Goal: Information Seeking & Learning: Learn about a topic

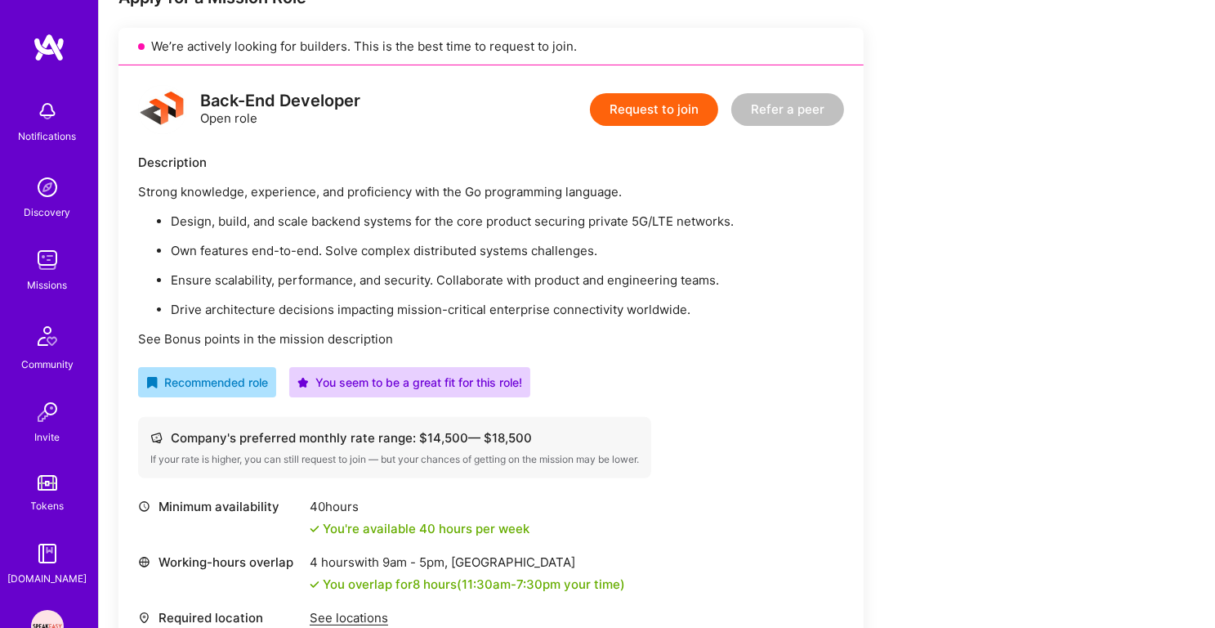
scroll to position [356, 0]
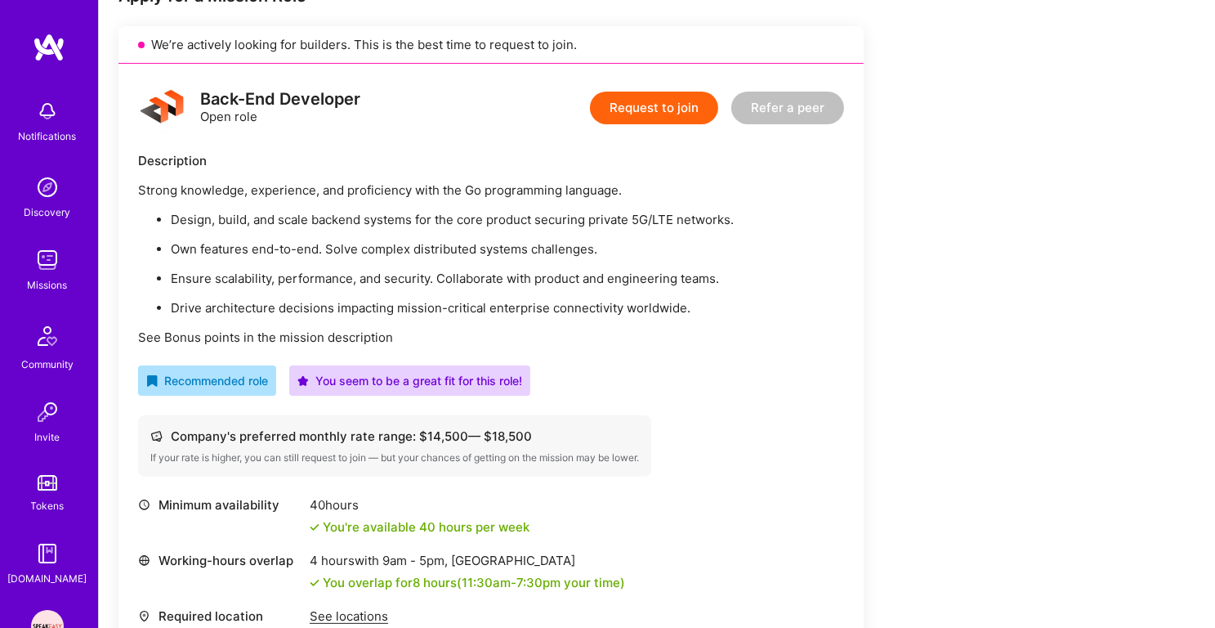
click at [493, 226] on ul "Design, build, and scale backend systems for the core product securing private …" at bounding box center [491, 263] width 706 height 105
click at [482, 249] on p "Own features end-to-end. Solve complex distributed systems challenges." at bounding box center [507, 248] width 673 height 17
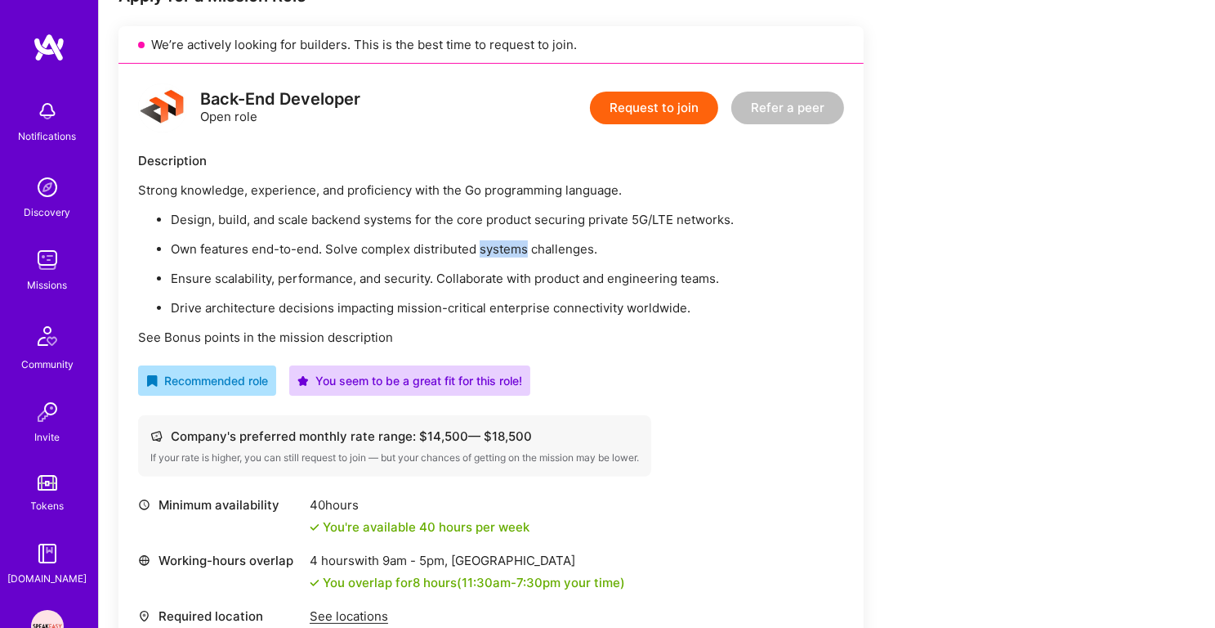
click at [482, 249] on p "Own features end-to-end. Solve complex distributed systems challenges." at bounding box center [507, 248] width 673 height 17
click at [476, 282] on p "Ensure scalability, performance, and security. Collaborate with product and eng…" at bounding box center [507, 278] width 673 height 17
click at [472, 315] on div "Strong knowledge, experience, and proficiency with the Go programming language.…" at bounding box center [491, 263] width 706 height 164
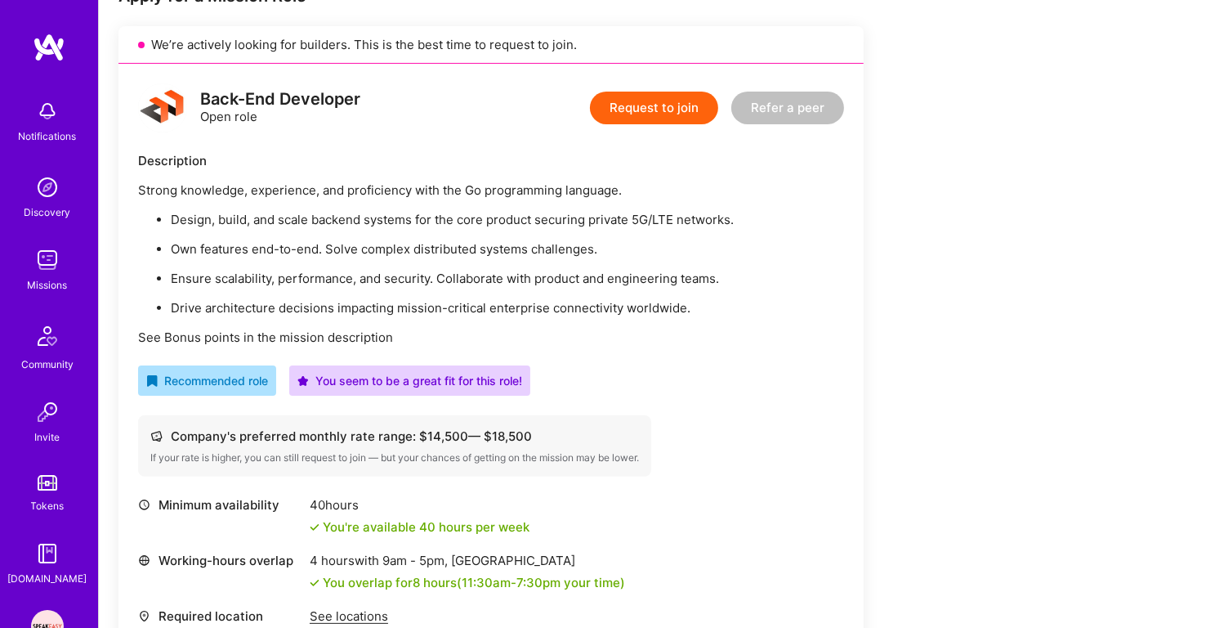
click at [472, 315] on div "Strong knowledge, experience, and proficiency with the Go programming language.…" at bounding box center [491, 263] width 706 height 164
click at [469, 343] on p "See Bonus points in the mission description" at bounding box center [491, 336] width 706 height 17
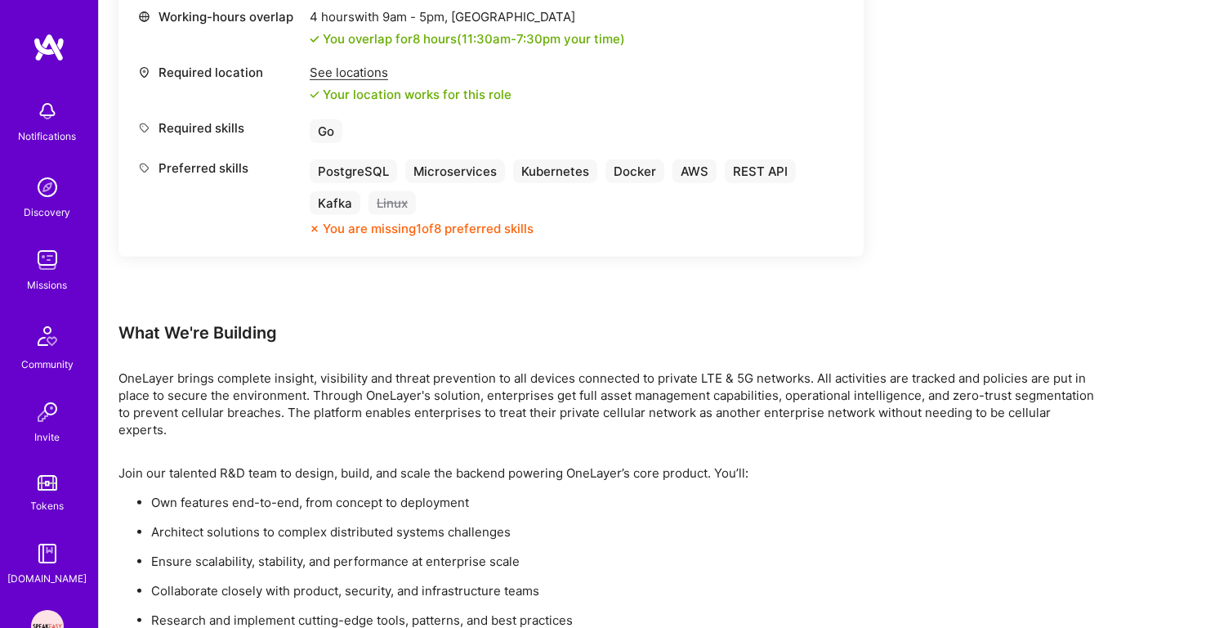
scroll to position [909, 0]
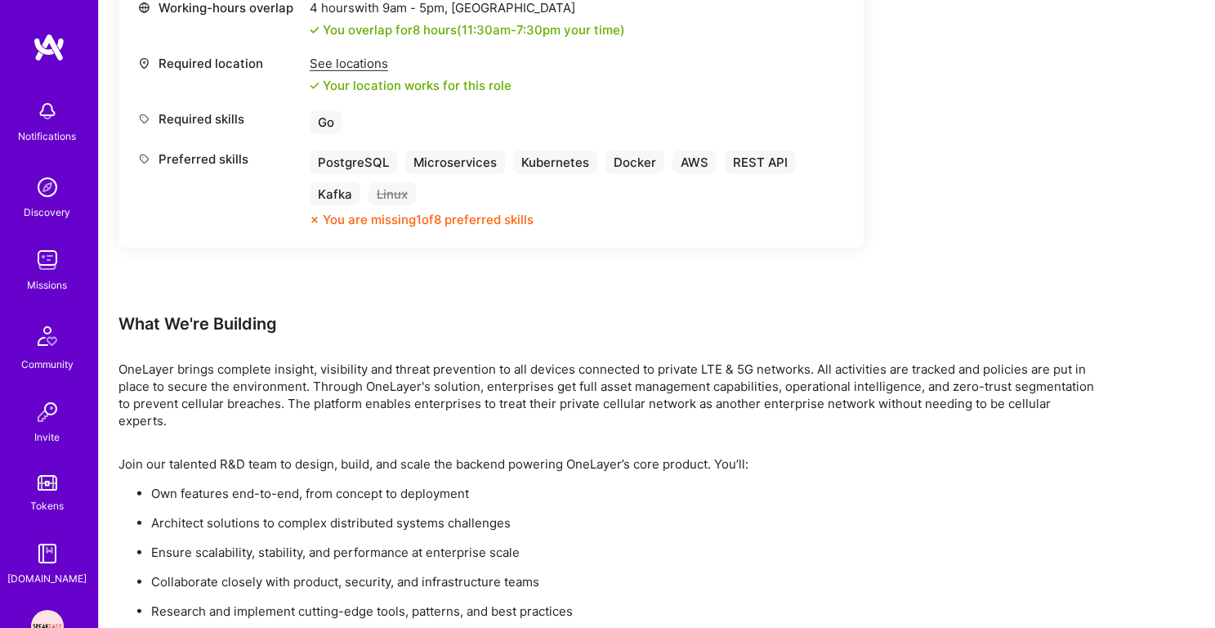
click at [446, 400] on p "OneLayer brings complete insight, visibility and threat prevention to all devic…" at bounding box center [608, 394] width 981 height 69
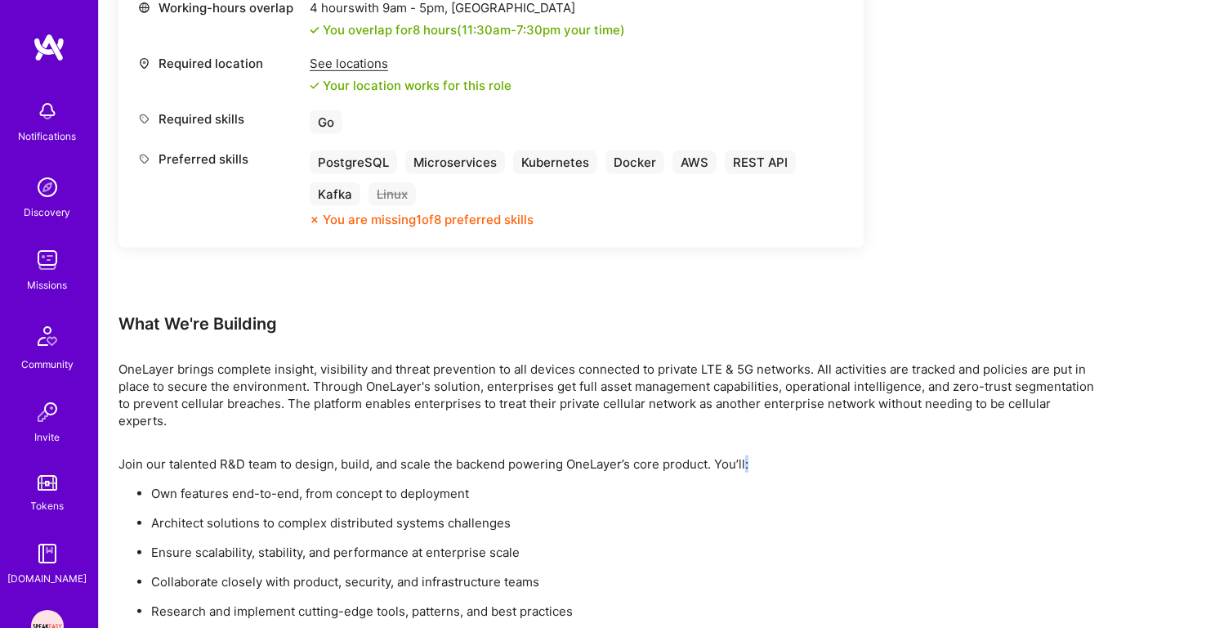
click at [434, 485] on p "Own features end-to-end, from concept to deployment" at bounding box center [625, 493] width 948 height 17
click at [430, 514] on p "Architect solutions to complex distributed systems challenges" at bounding box center [625, 522] width 948 height 17
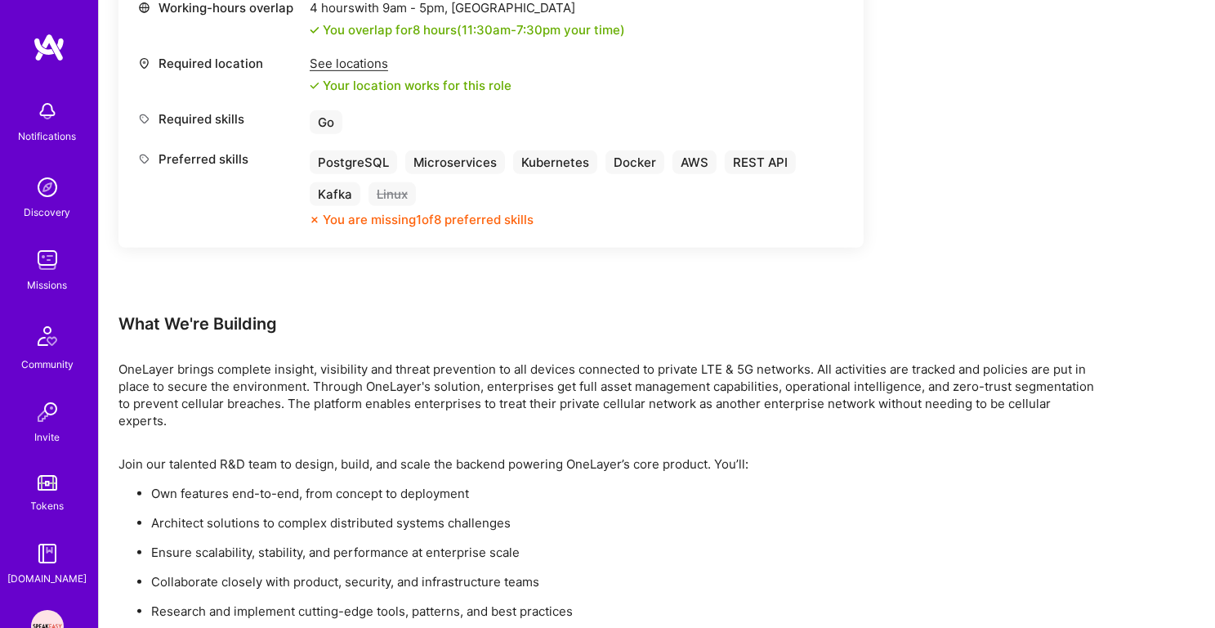
click at [430, 514] on p "Architect solutions to complex distributed systems challenges" at bounding box center [625, 522] width 948 height 17
click at [426, 545] on ul "Own features end-to-end, from concept to deployment Architect solutions to comp…" at bounding box center [608, 552] width 981 height 135
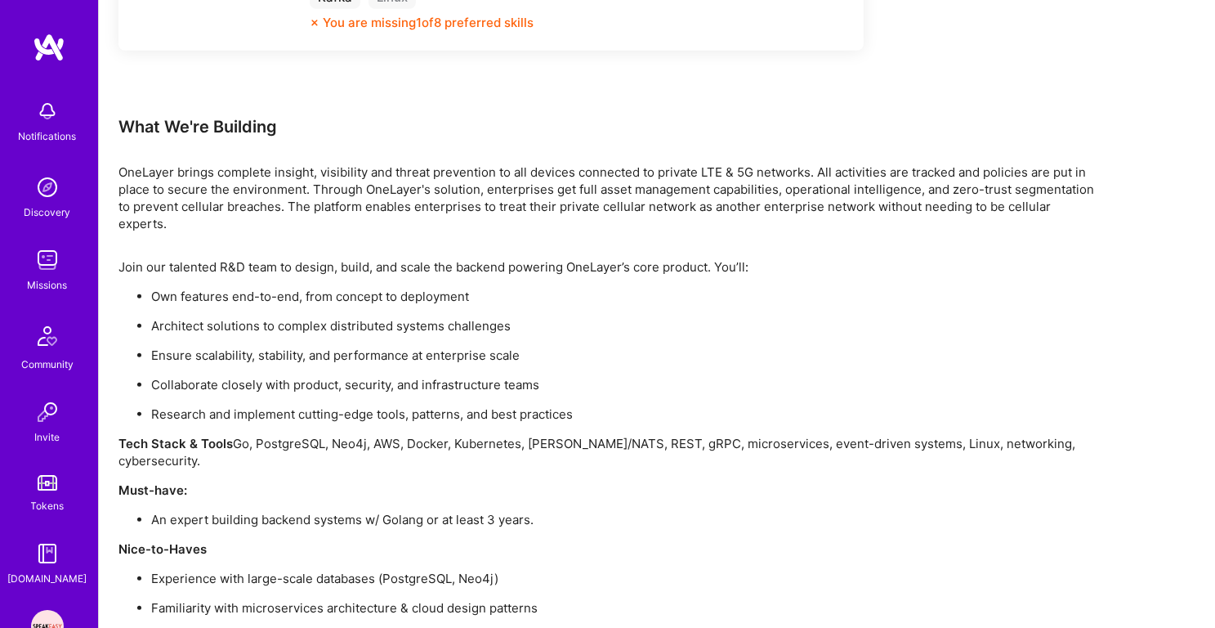
scroll to position [1119, 0]
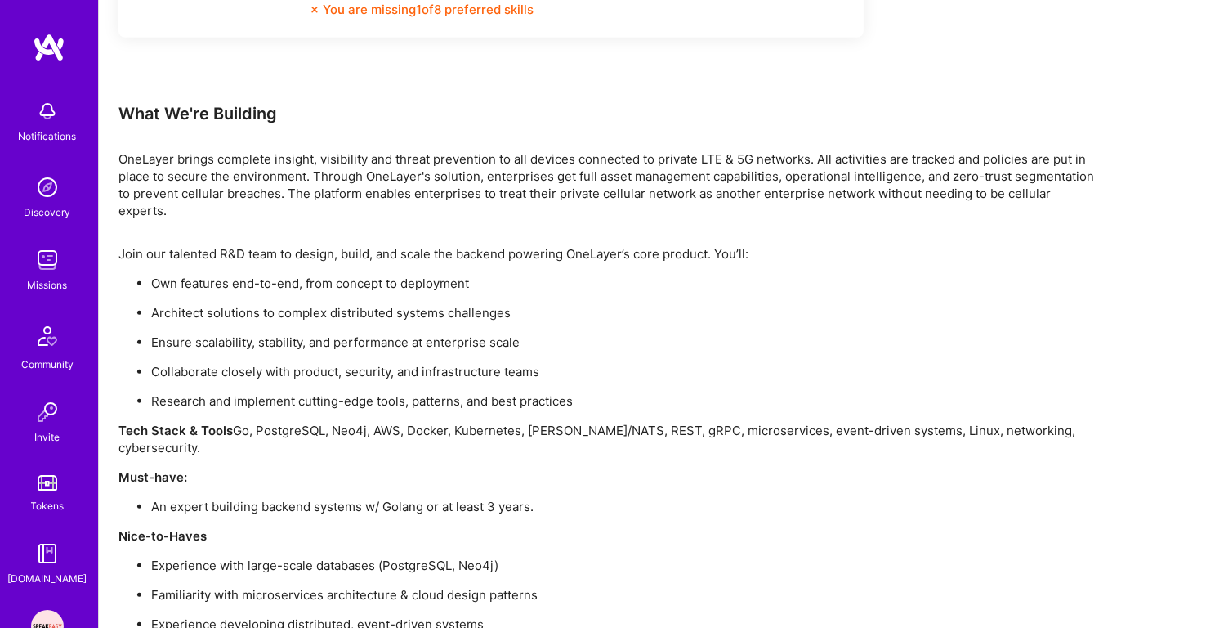
click at [440, 426] on div "Join our talented R&D team to design, build, and scale the backend powering One…" at bounding box center [608, 571] width 981 height 653
click at [465, 422] on p "Tech Stack & Tools Go, PostgreSQL, Neo4j, AWS, Docker, Kubernetes, [PERSON_NAME…" at bounding box center [608, 439] width 981 height 34
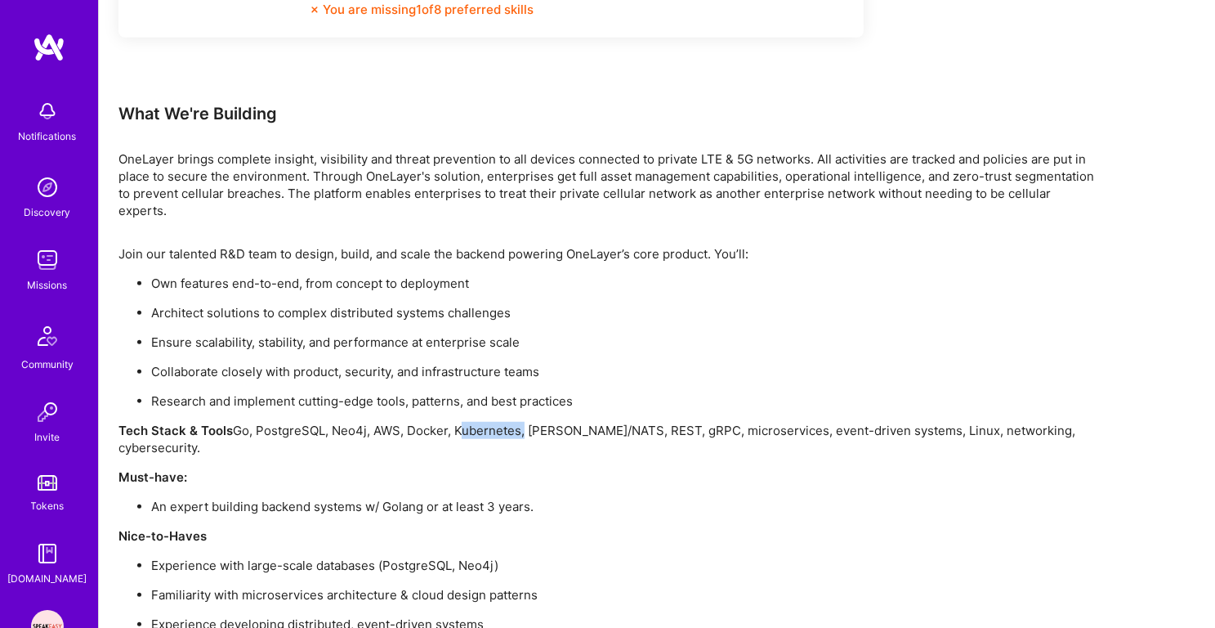
click at [465, 422] on p "Tech Stack & Tools Go, PostgreSQL, Neo4j, AWS, Docker, Kubernetes, [PERSON_NAME…" at bounding box center [608, 439] width 981 height 34
click at [455, 454] on div "Join our talented R&D team to design, build, and scale the backend powering One…" at bounding box center [608, 571] width 981 height 653
click at [454, 498] on p "An expert building backend systems w/ Golang or at least 3 years." at bounding box center [625, 506] width 948 height 17
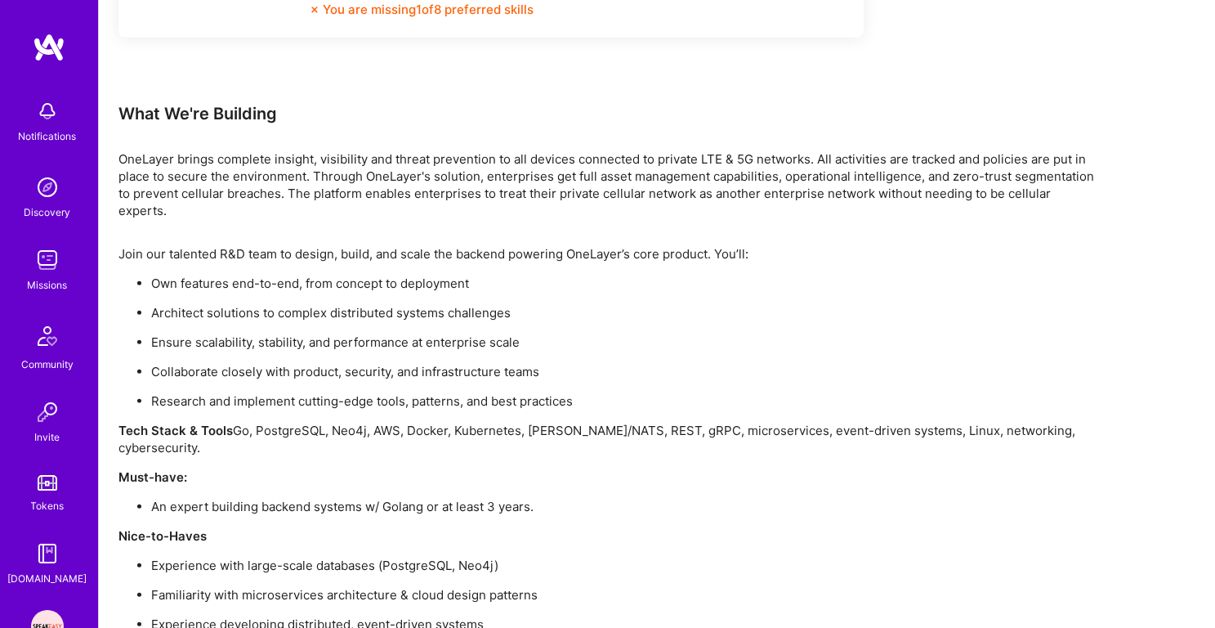
click at [454, 498] on p "An expert building backend systems w/ Golang or at least 3 years." at bounding box center [625, 506] width 948 height 17
click at [435, 518] on div "Join our talented R&D team to design, build, and scale the backend powering One…" at bounding box center [608, 571] width 981 height 653
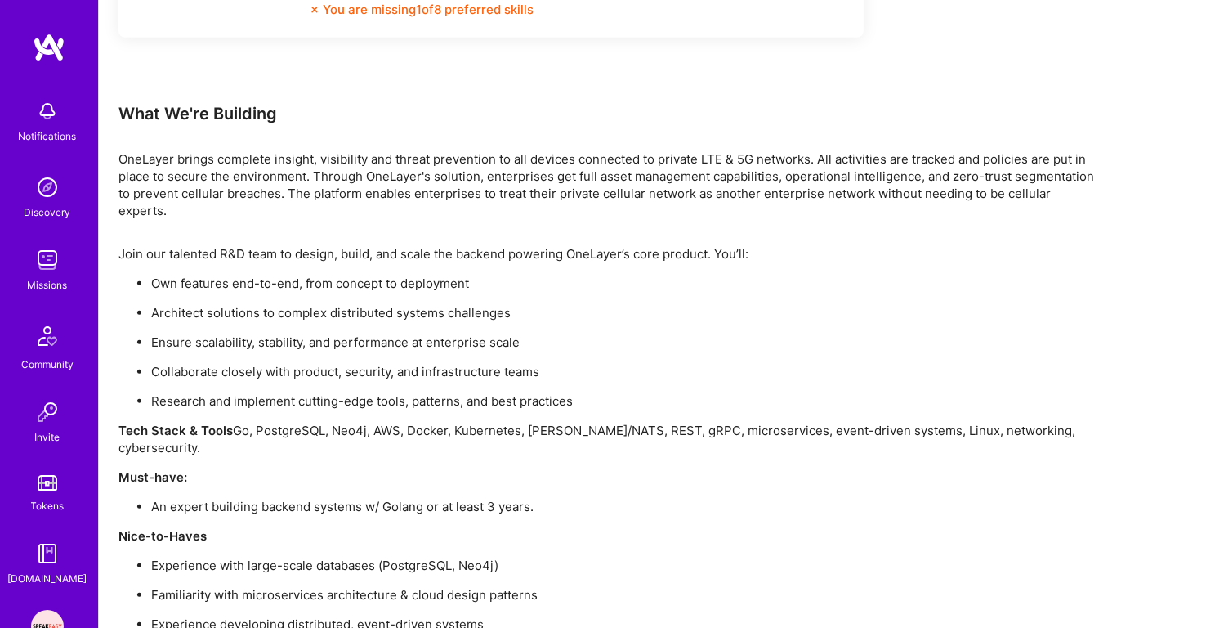
click at [418, 615] on p "Experience developing distributed, event-driven systems" at bounding box center [625, 623] width 948 height 17
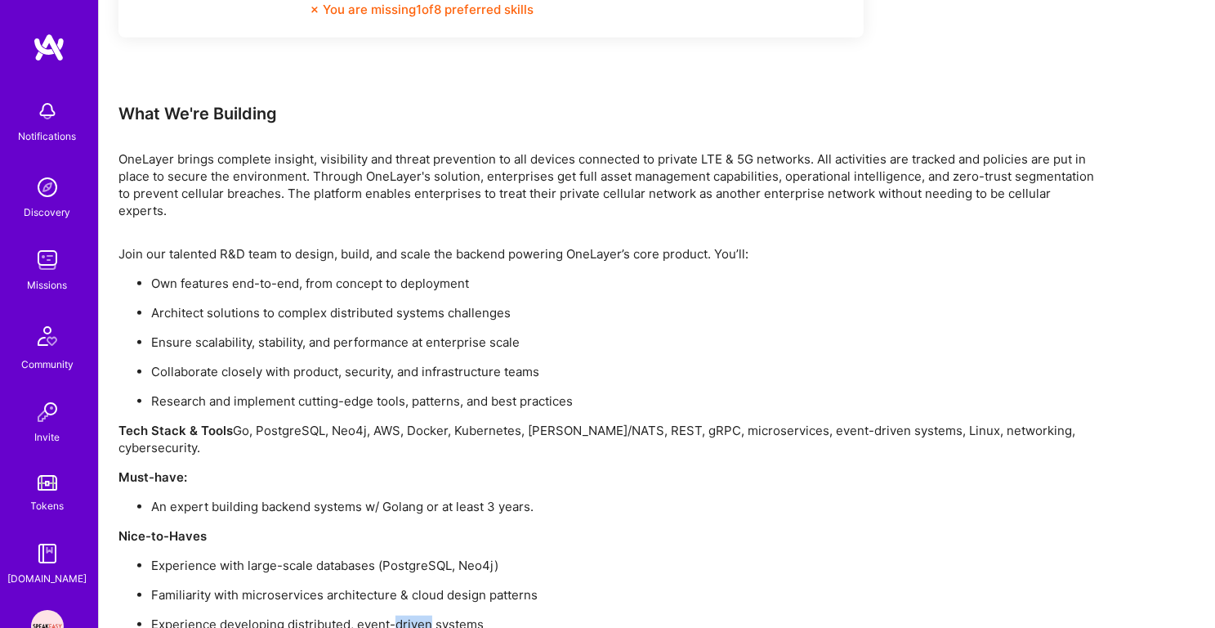
click at [418, 615] on p "Experience developing distributed, event-driven systems" at bounding box center [625, 623] width 948 height 17
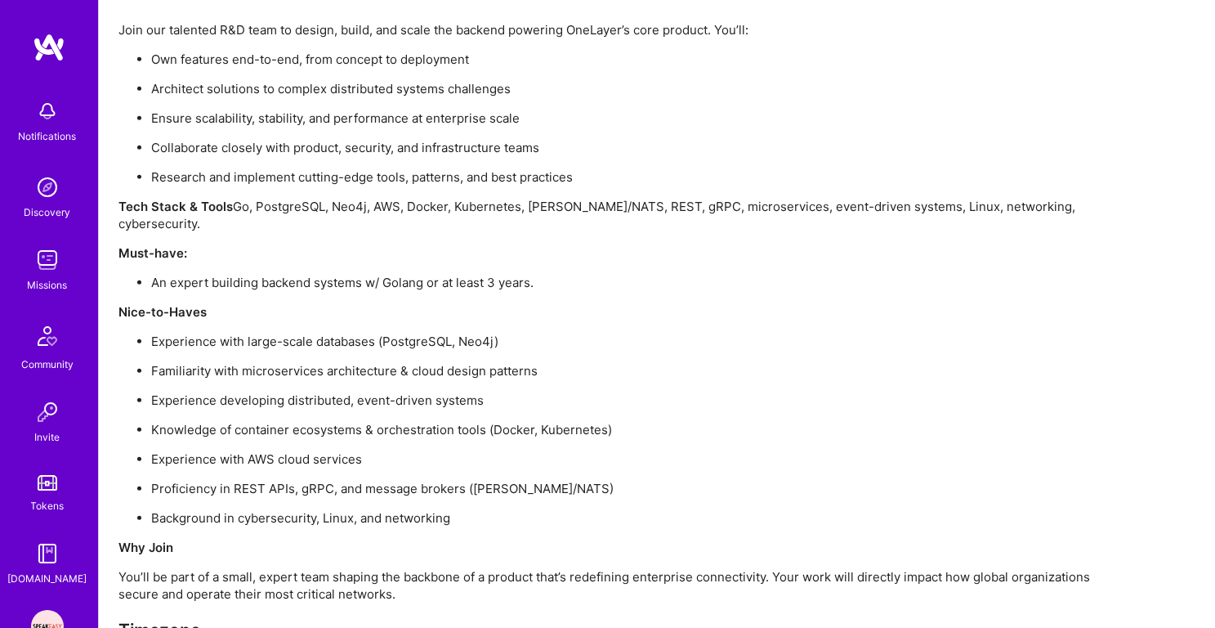
scroll to position [1345, 0]
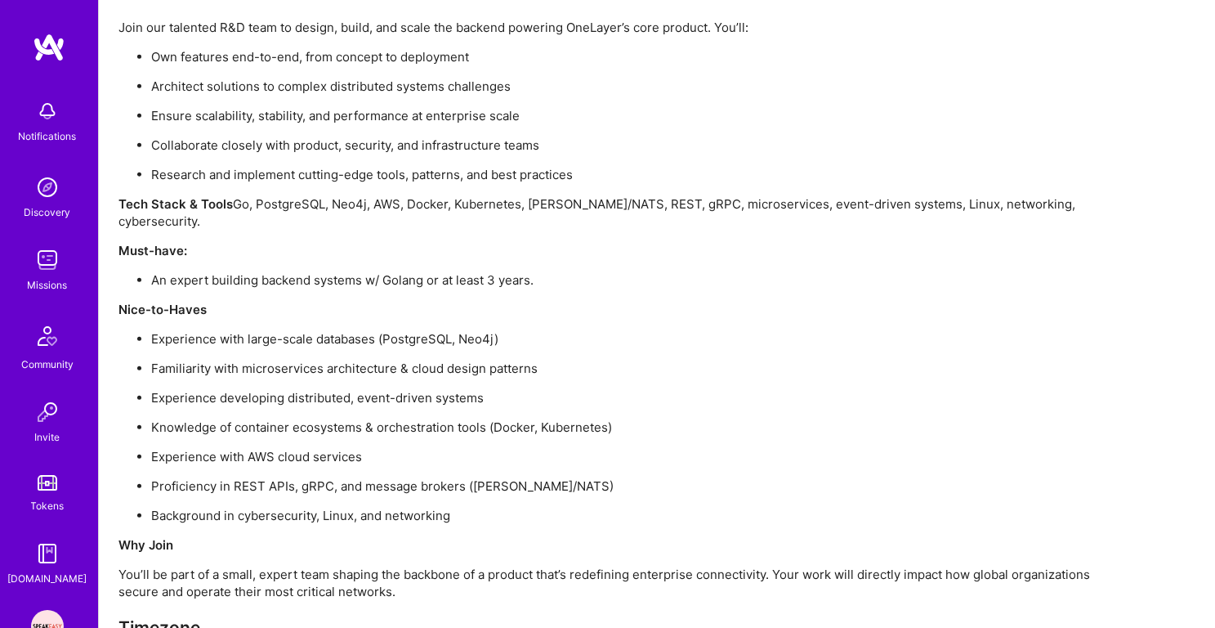
click at [415, 418] on p "Knowledge of container ecosystems & orchestration tools (Docker, Kubernetes)" at bounding box center [625, 426] width 948 height 17
click at [362, 448] on p "Experience with AWS cloud services" at bounding box center [625, 456] width 948 height 17
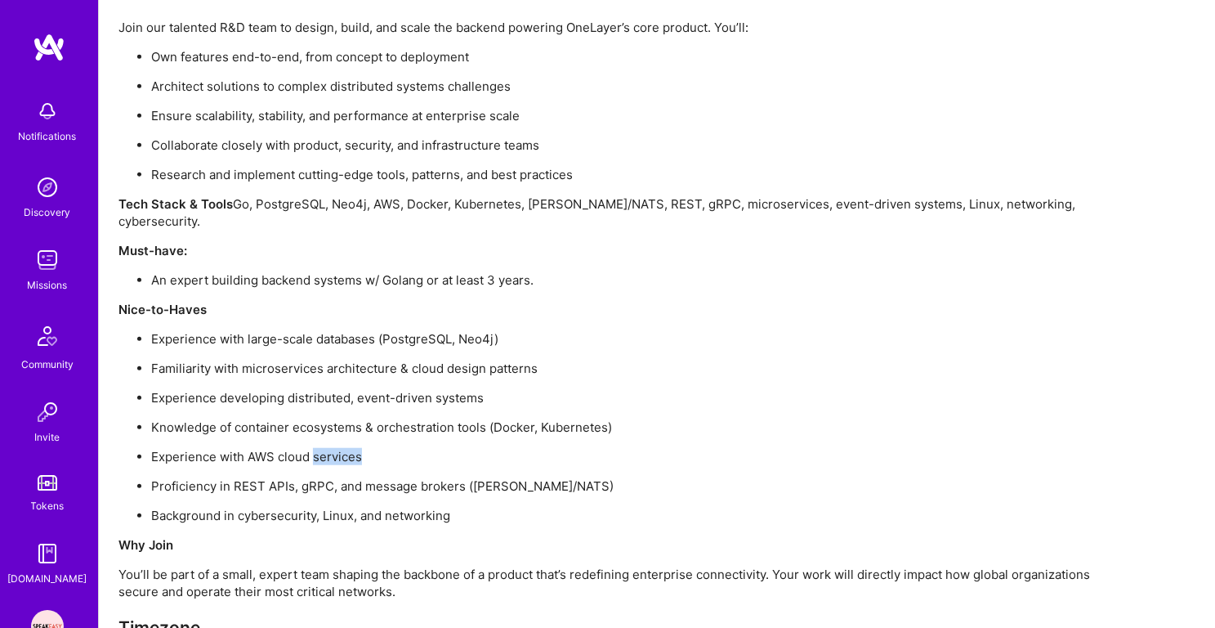
click at [362, 448] on p "Experience with AWS cloud services" at bounding box center [625, 456] width 948 height 17
click at [347, 459] on ul "Experience with large-scale databases (PostgreSQL, Neo4j) Familiarity with micr…" at bounding box center [608, 427] width 981 height 194
click at [355, 507] on p "Background in cybersecurity, Linux, and networking" at bounding box center [625, 515] width 948 height 17
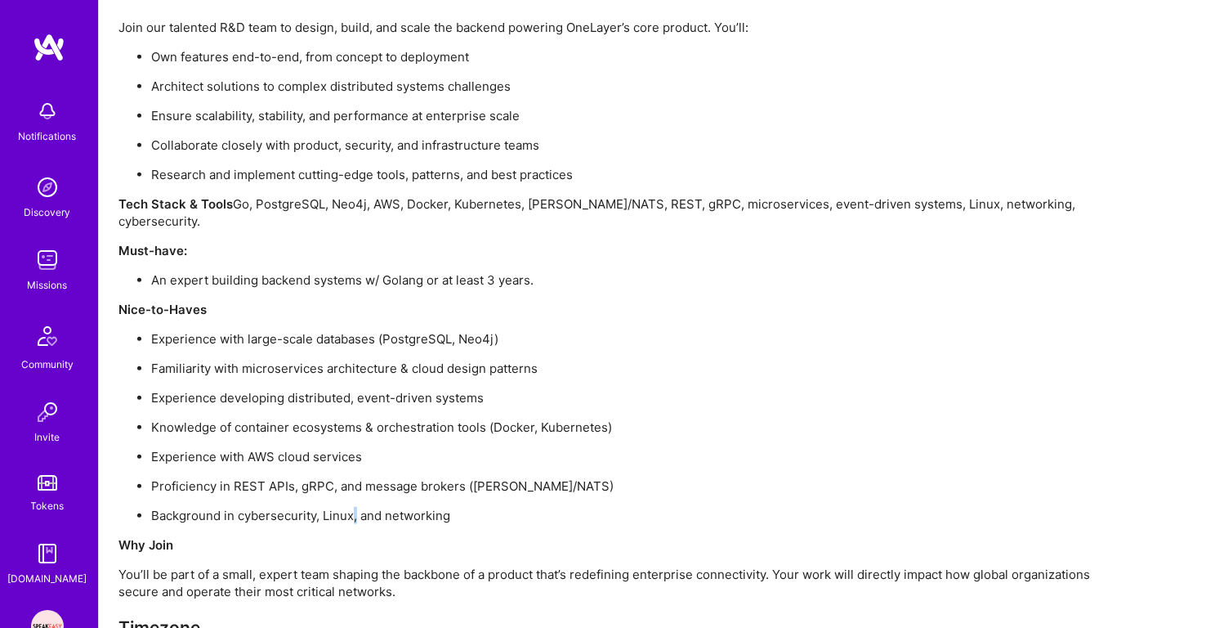
click at [355, 507] on p "Background in cybersecurity, Linux, and networking" at bounding box center [625, 515] width 948 height 17
click at [399, 477] on p "Proficiency in REST APIs, gRPC, and message brokers ([PERSON_NAME]/NATS)" at bounding box center [625, 485] width 948 height 17
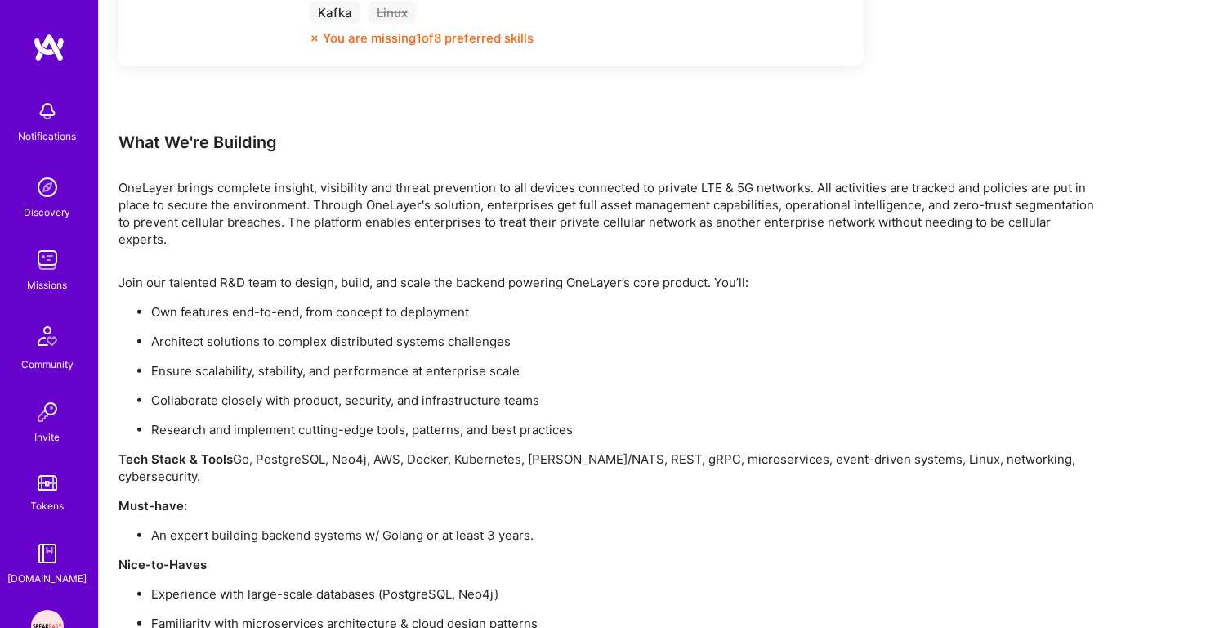
scroll to position [1091, 0]
click at [399, 449] on p "Tech Stack & Tools Go, PostgreSQL, Neo4j, AWS, Docker, Kubernetes, [PERSON_NAME…" at bounding box center [608, 466] width 981 height 34
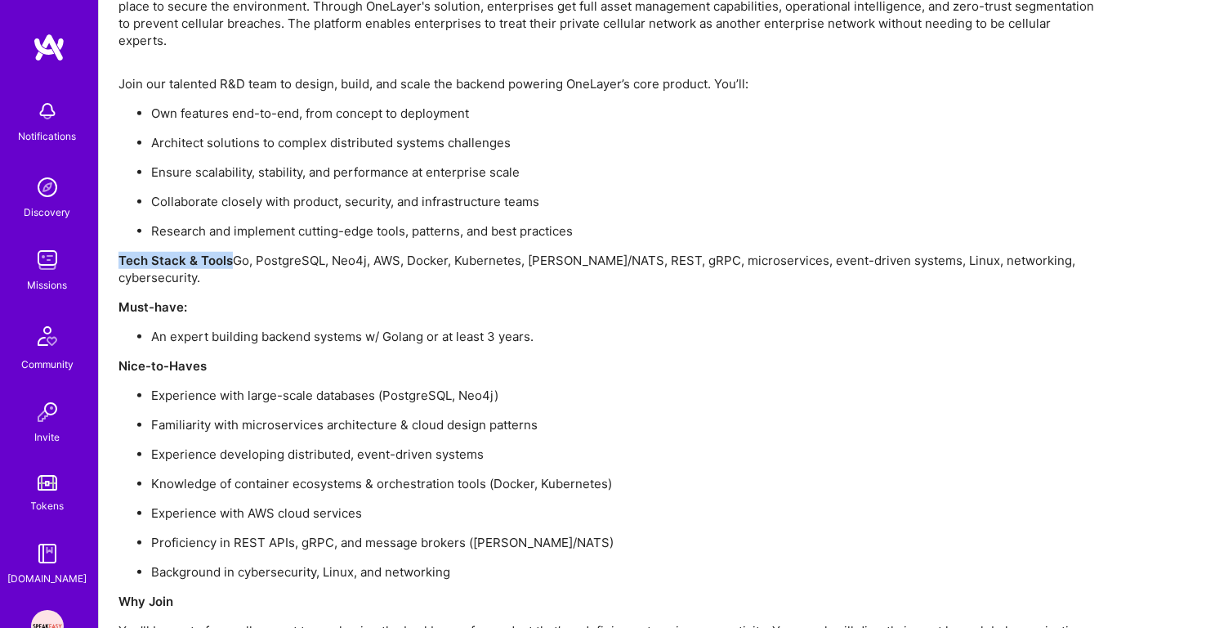
scroll to position [1289, 0]
click at [400, 405] on ul "Experience with large-scale databases (PostgreSQL, Neo4j) Familiarity with micr…" at bounding box center [608, 483] width 981 height 194
click at [382, 459] on ul "Experience with large-scale databases (PostgreSQL, Neo4j) Familiarity with micr…" at bounding box center [608, 483] width 981 height 194
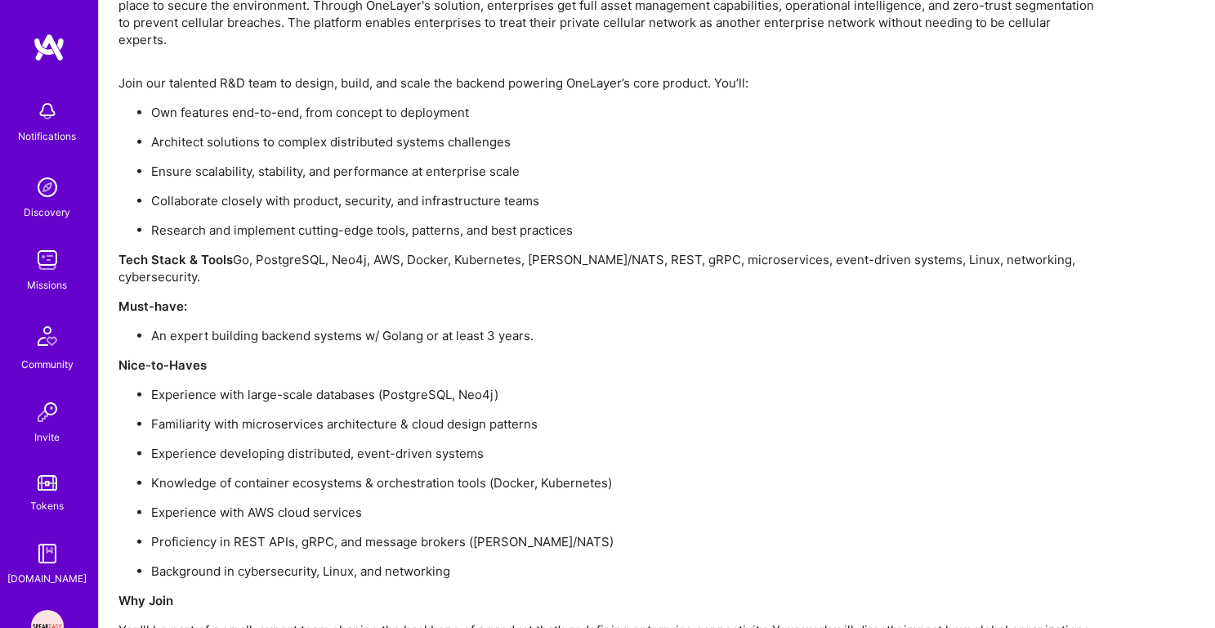
click at [382, 459] on ul "Experience with large-scale databases (PostgreSQL, Neo4j) Familiarity with micr…" at bounding box center [608, 483] width 981 height 194
click at [379, 503] on p "Experience with AWS cloud services" at bounding box center [625, 511] width 948 height 17
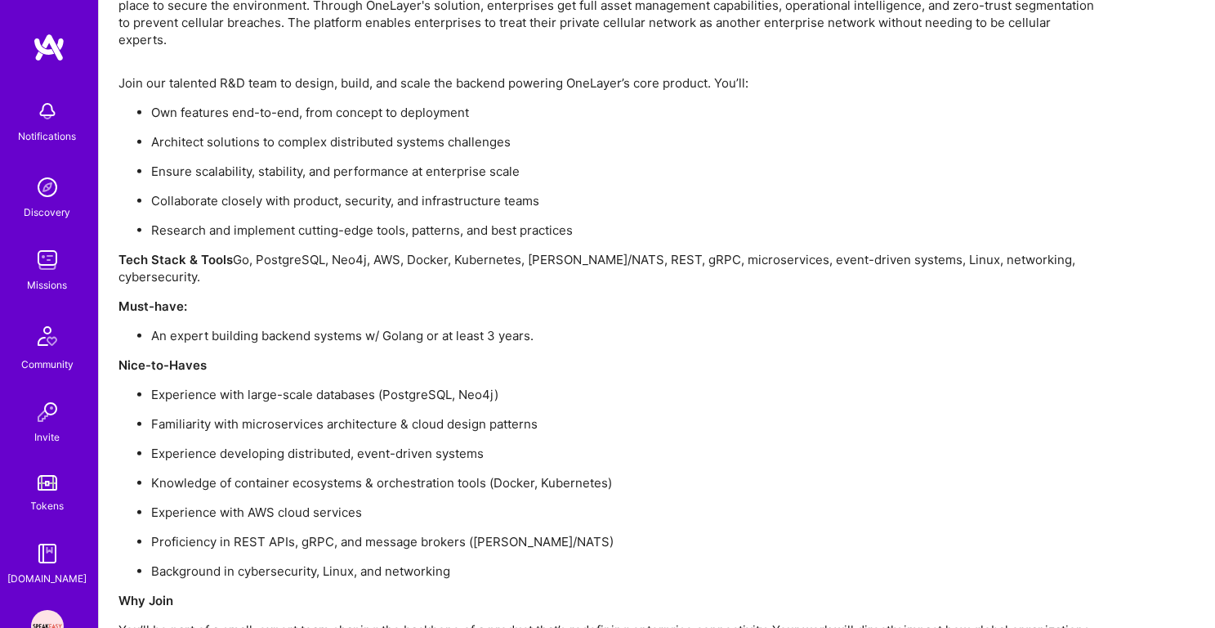
click at [379, 490] on ul "Experience with large-scale databases (PostgreSQL, Neo4j) Familiarity with micr…" at bounding box center [608, 483] width 981 height 194
click at [375, 562] on p "Background in cybersecurity, Linux, and networking" at bounding box center [625, 570] width 948 height 17
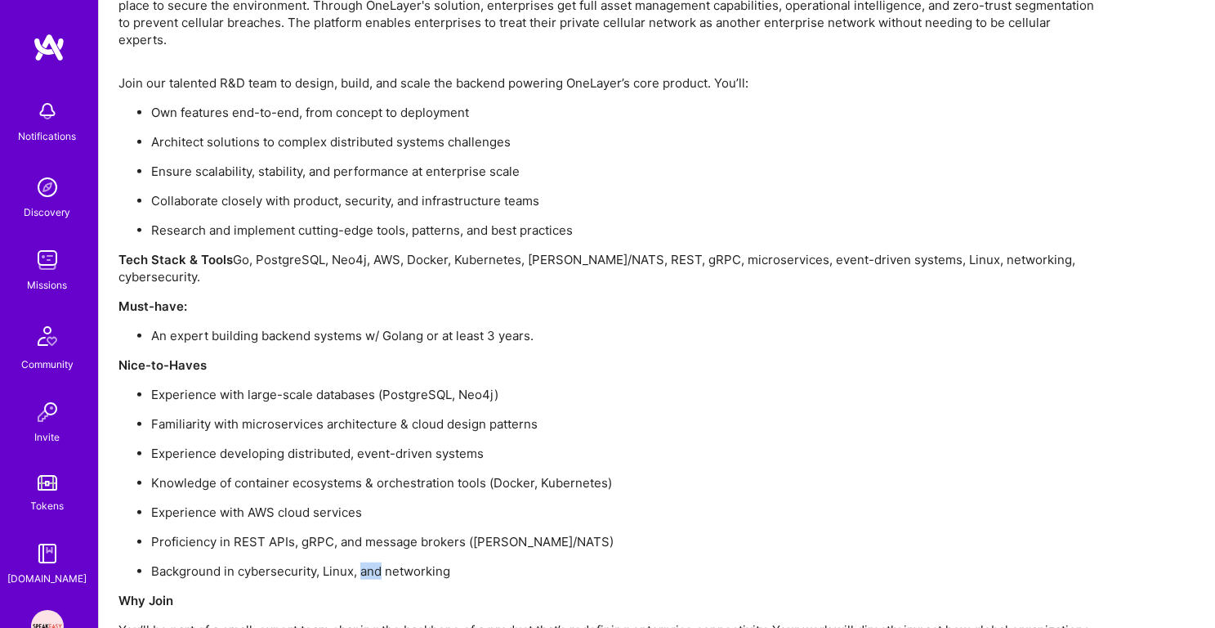
click at [375, 562] on p "Background in cybersecurity, Linux, and networking" at bounding box center [625, 570] width 948 height 17
click at [379, 533] on p "Proficiency in REST APIs, gRPC, and message brokers ([PERSON_NAME]/NATS)" at bounding box center [625, 541] width 948 height 17
click at [332, 503] on p "Experience with AWS cloud services" at bounding box center [625, 511] width 948 height 17
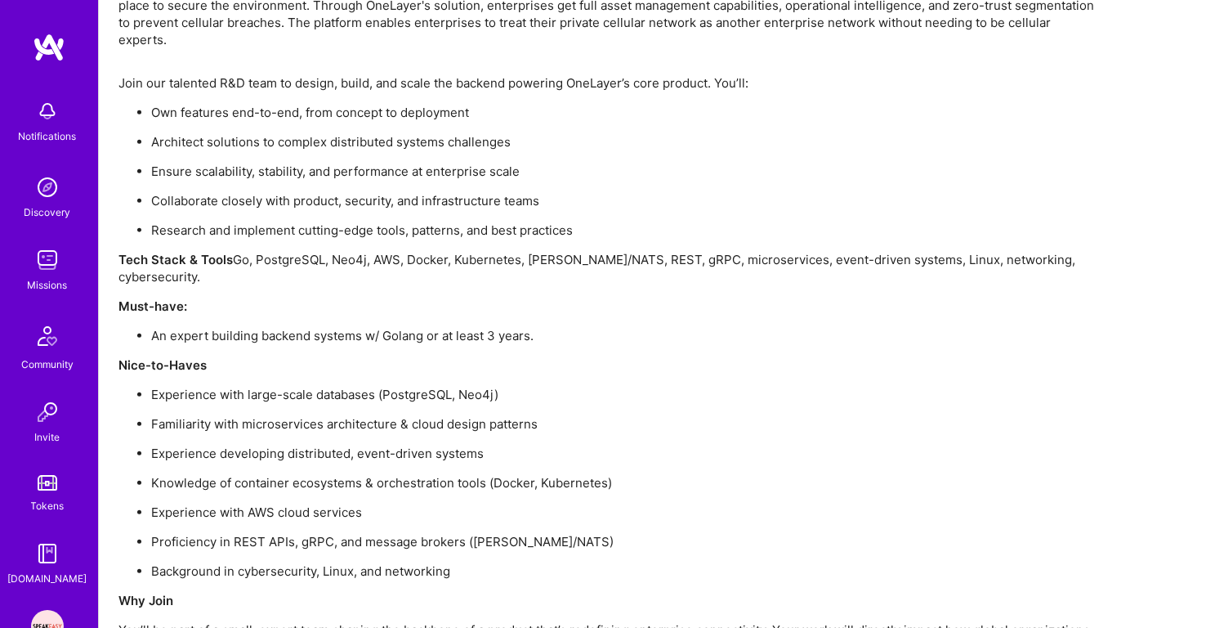
click at [332, 503] on p "Experience with AWS cloud services" at bounding box center [625, 511] width 948 height 17
click at [333, 474] on p "Knowledge of container ecosystems & orchestration tools (Docker, Kubernetes)" at bounding box center [625, 482] width 948 height 17
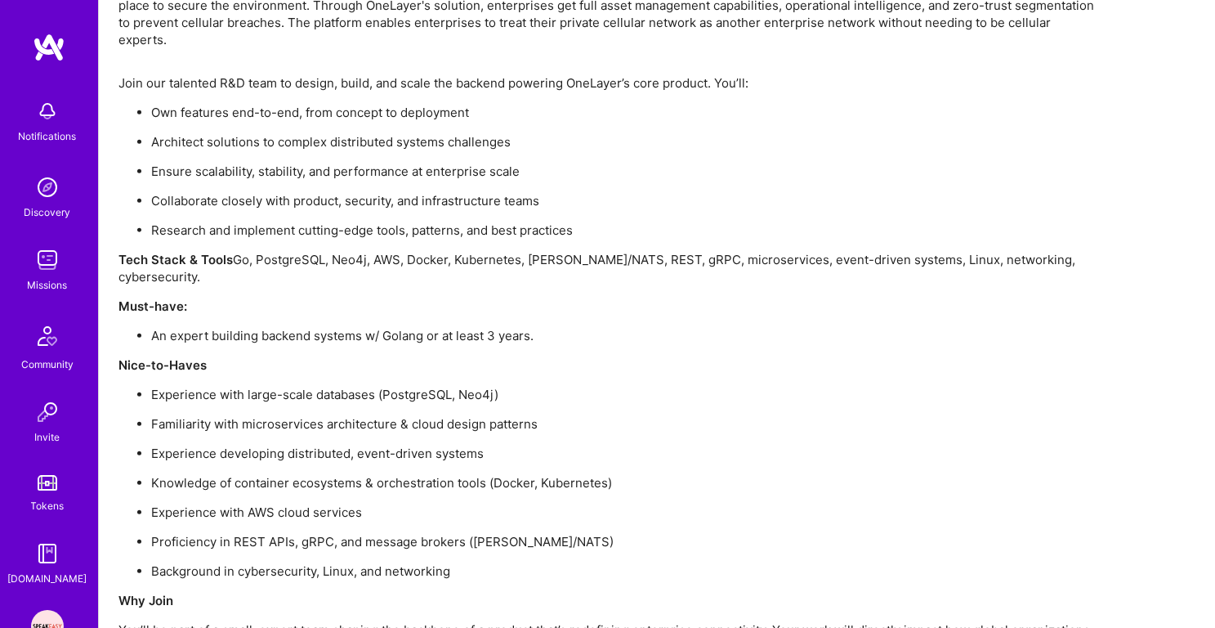
click at [330, 445] on p "Experience developing distributed, event-driven systems" at bounding box center [625, 453] width 948 height 17
click at [325, 415] on p "Familiarity with microservices architecture & cloud design patterns" at bounding box center [625, 423] width 948 height 17
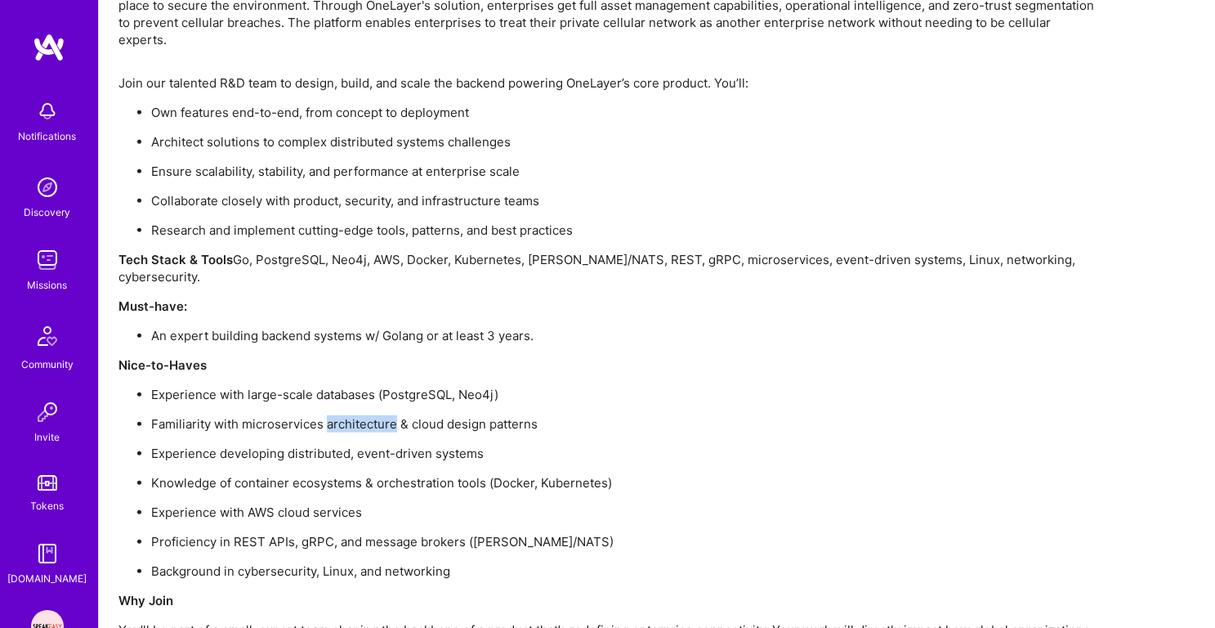
click at [325, 415] on p "Familiarity with microservices architecture & cloud design patterns" at bounding box center [625, 423] width 948 height 17
click at [327, 386] on p "Experience with large-scale databases (PostgreSQL, Neo4j)" at bounding box center [625, 394] width 948 height 17
click at [323, 415] on p "Familiarity with microservices architecture & cloud design patterns" at bounding box center [625, 423] width 948 height 17
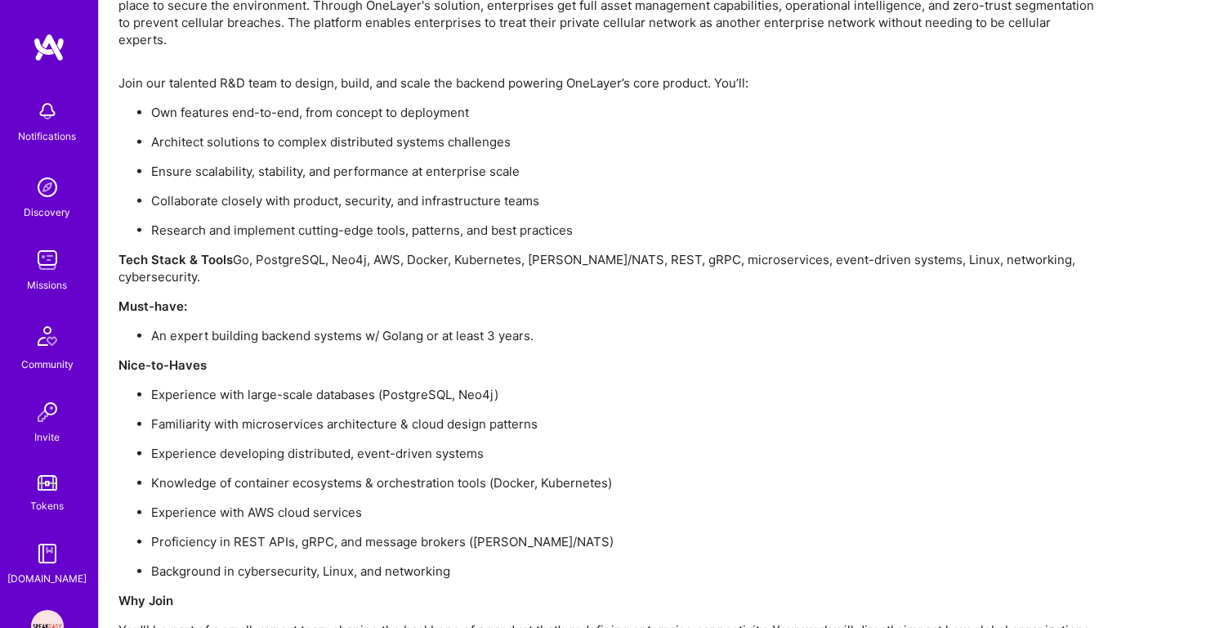
click at [323, 415] on p "Familiarity with microservices architecture & cloud design patterns" at bounding box center [625, 423] width 948 height 17
click at [317, 445] on p "Experience developing distributed, event-driven systems" at bounding box center [625, 453] width 948 height 17
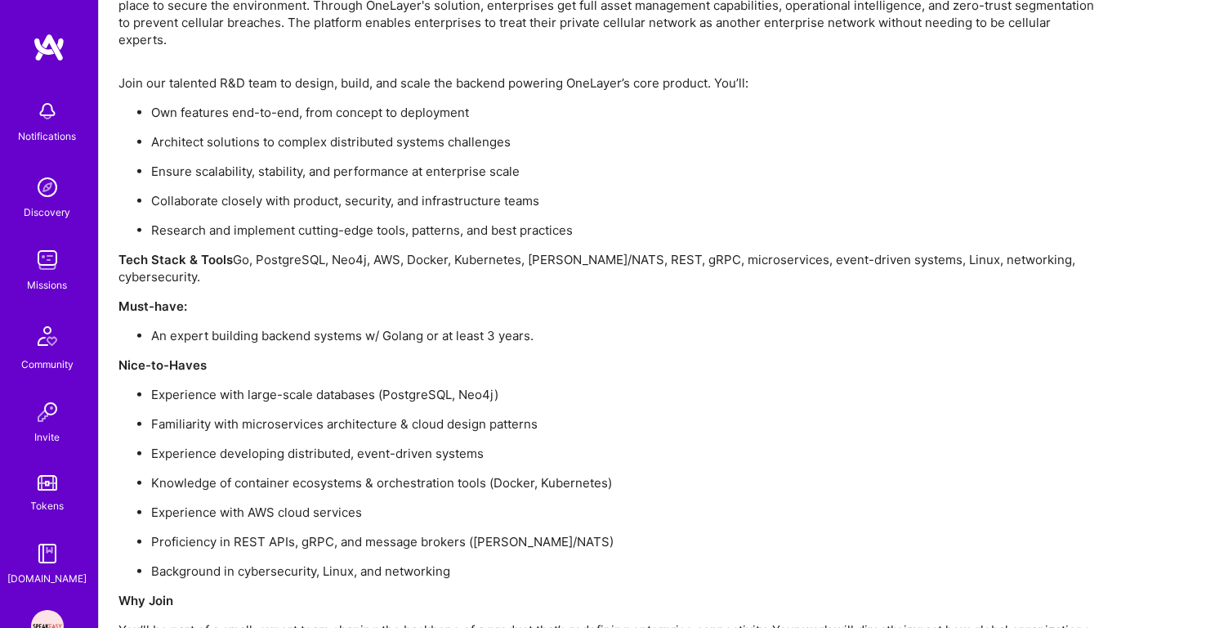
click at [312, 474] on p "Knowledge of container ecosystems & orchestration tools (Docker, Kubernetes)" at bounding box center [625, 482] width 948 height 17
click at [311, 503] on p "Experience with AWS cloud services" at bounding box center [625, 511] width 948 height 17
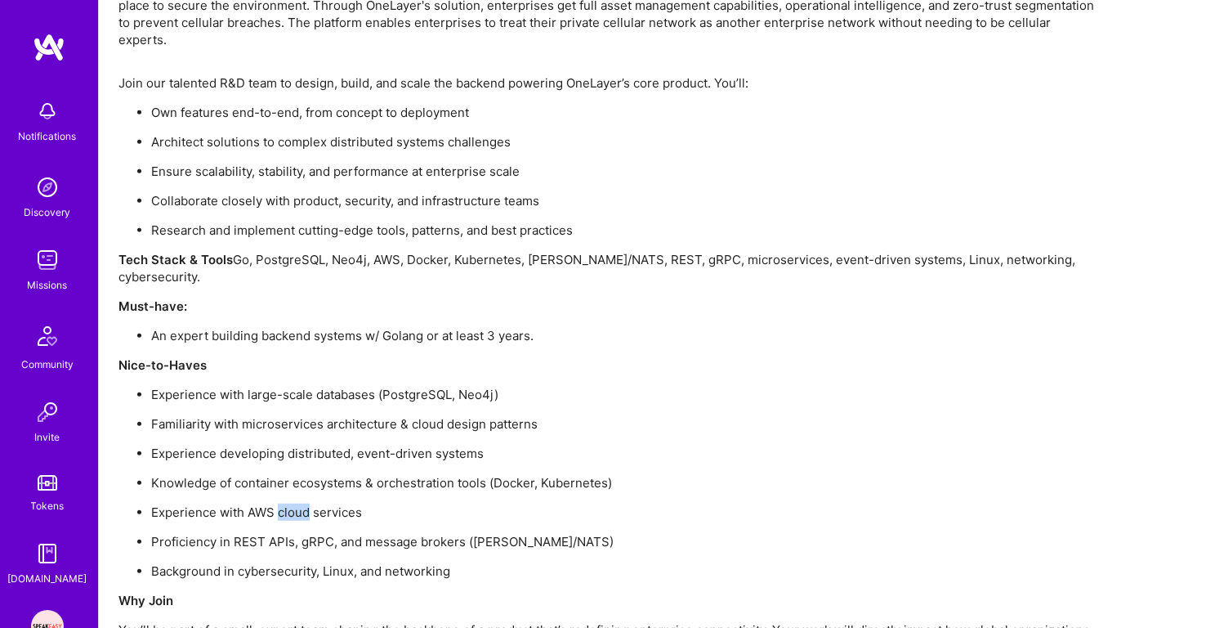
click at [311, 503] on p "Experience with AWS cloud services" at bounding box center [625, 511] width 948 height 17
click at [306, 533] on p "Proficiency in REST APIs, gRPC, and message brokers ([PERSON_NAME]/NATS)" at bounding box center [625, 541] width 948 height 17
click at [307, 562] on p "Background in cybersecurity, Linux, and networking" at bounding box center [625, 570] width 948 height 17
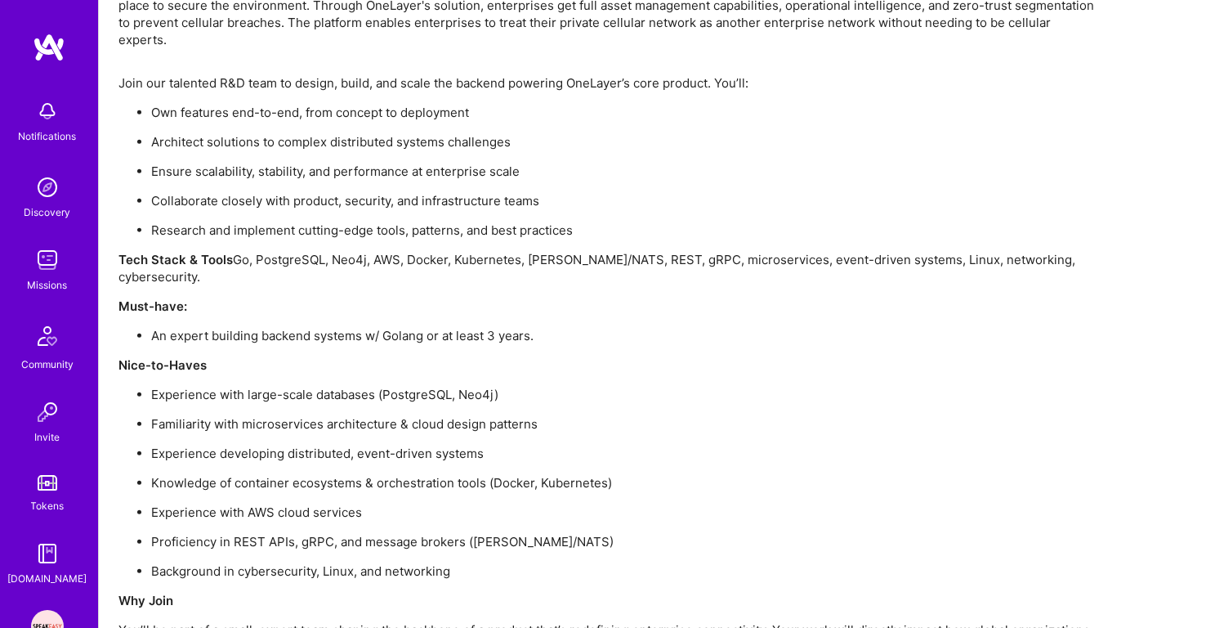
click at [307, 562] on p "Background in cybersecurity, Linux, and networking" at bounding box center [625, 570] width 948 height 17
click at [323, 533] on p "Proficiency in REST APIs, gRPC, and message brokers ([PERSON_NAME]/NATS)" at bounding box center [625, 541] width 948 height 17
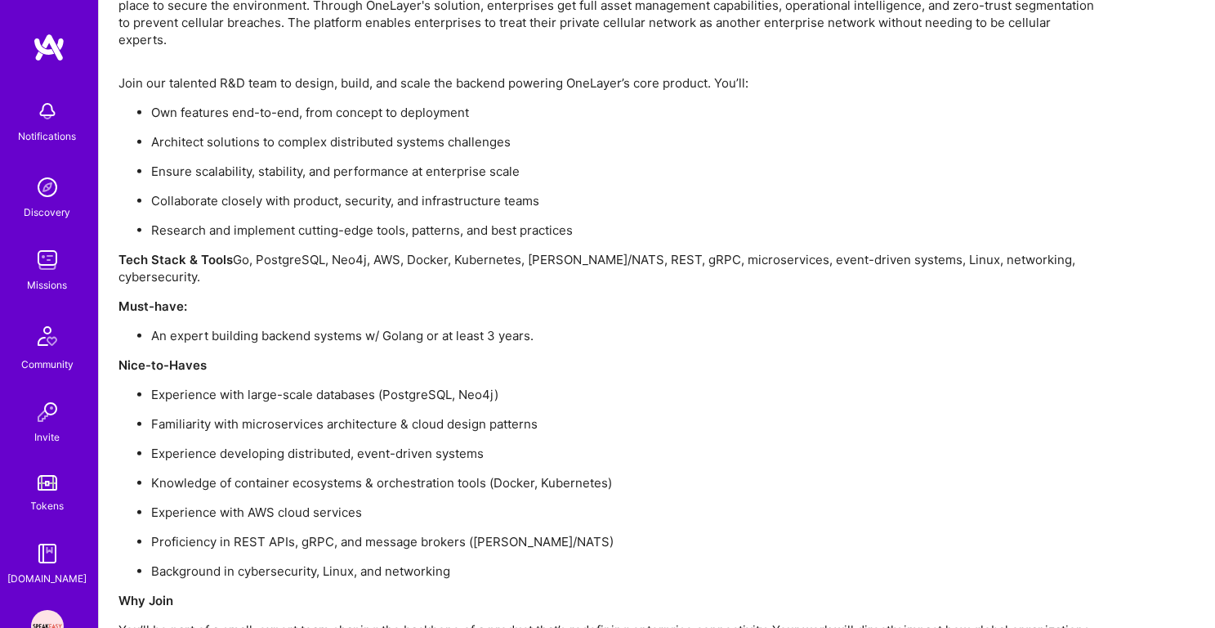
click at [334, 503] on p "Experience with AWS cloud services" at bounding box center [625, 511] width 948 height 17
click at [346, 431] on ul "Experience with large-scale databases (PostgreSQL, Neo4j) Familiarity with micr…" at bounding box center [608, 483] width 981 height 194
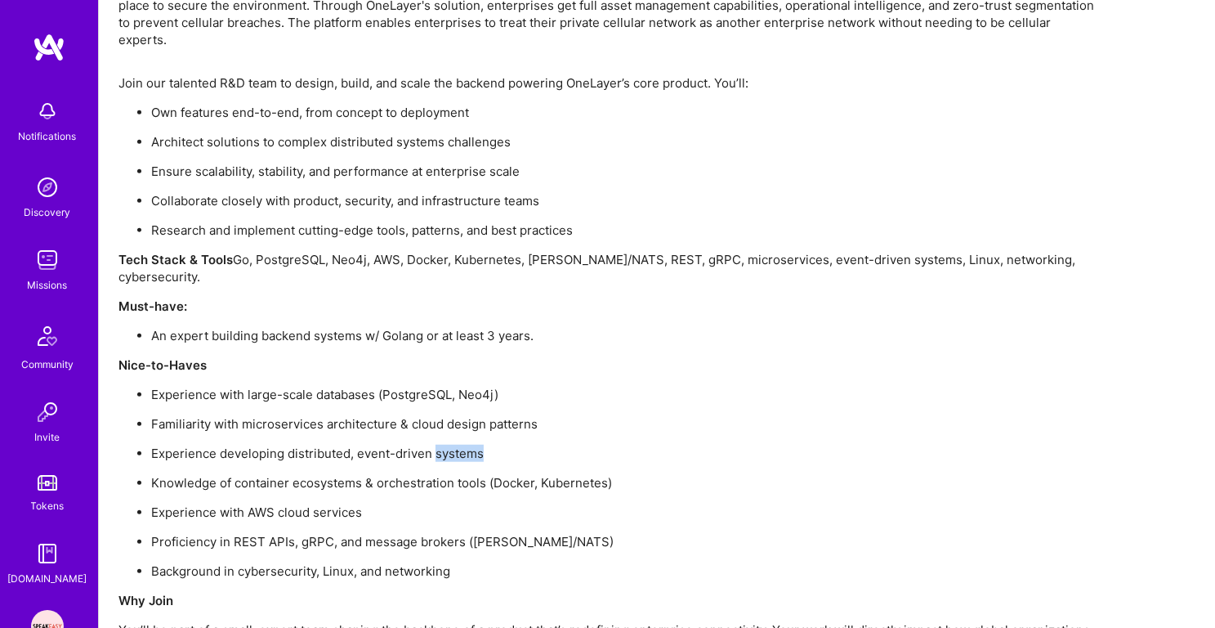
click at [346, 431] on ul "Experience with large-scale databases (PostgreSQL, Neo4j) Familiarity with micr…" at bounding box center [608, 483] width 981 height 194
click at [331, 457] on ul "Experience with large-scale databases (PostgreSQL, Neo4j) Familiarity with micr…" at bounding box center [608, 483] width 981 height 194
click at [331, 503] on p "Experience with AWS cloud services" at bounding box center [625, 511] width 948 height 17
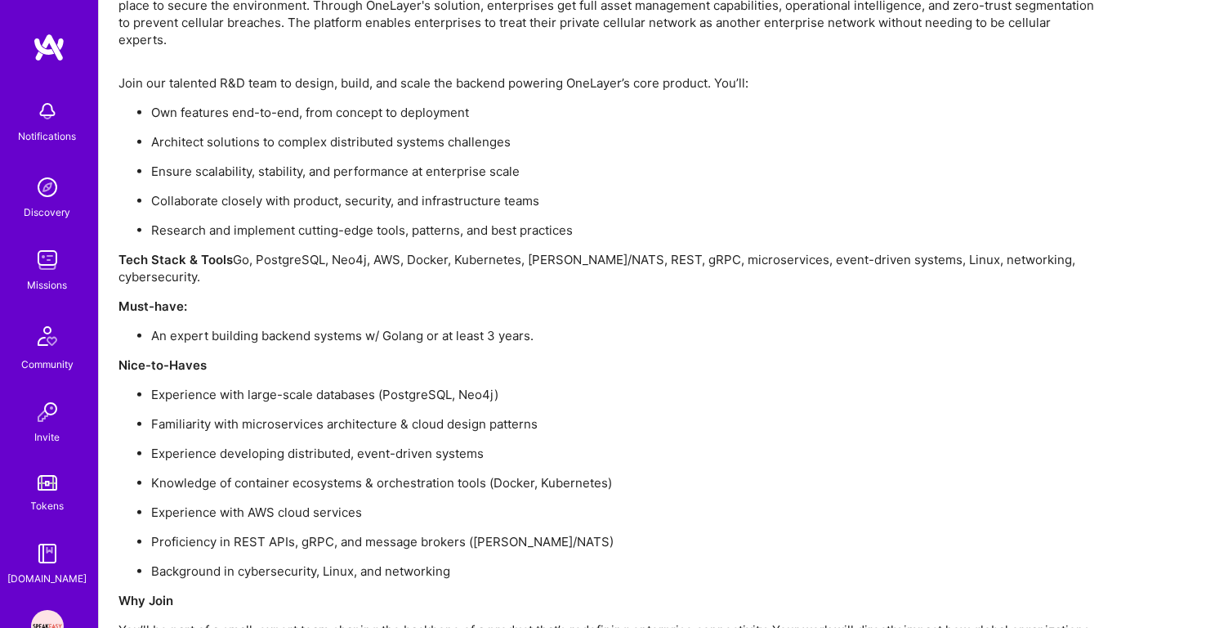
click at [331, 503] on p "Experience with AWS cloud services" at bounding box center [625, 511] width 948 height 17
click at [364, 386] on ul "Experience with large-scale databases (PostgreSQL, Neo4j) Familiarity with micr…" at bounding box center [608, 483] width 981 height 194
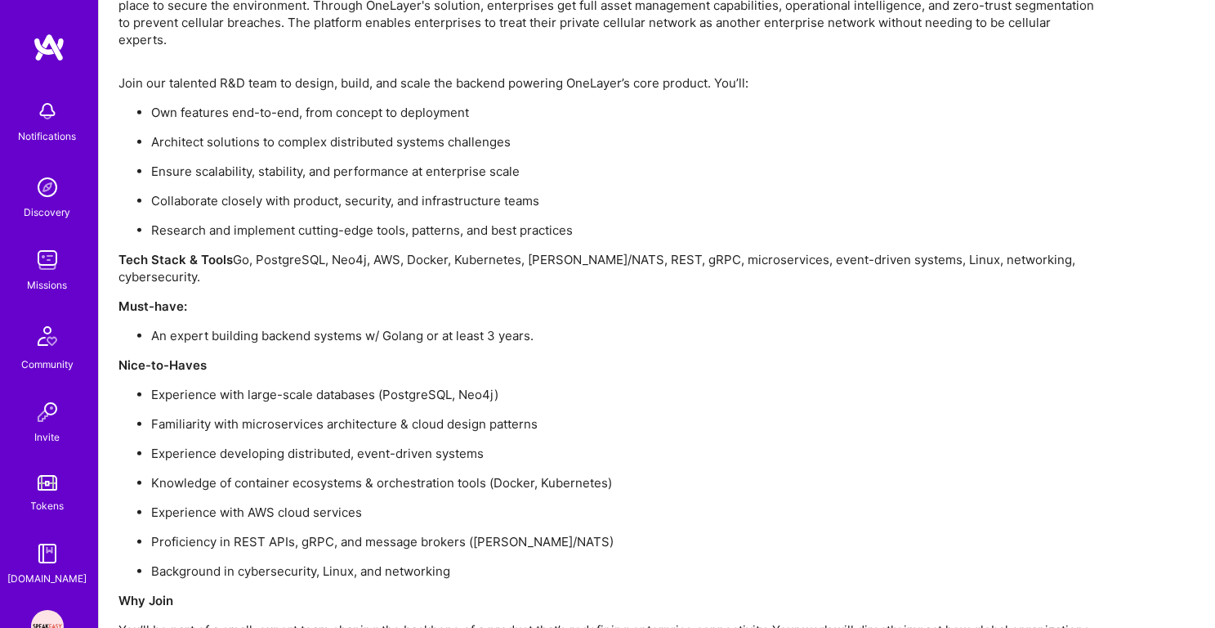
click at [360, 474] on p "Knowledge of container ecosystems & orchestration tools (Docker, Kubernetes)" at bounding box center [625, 482] width 948 height 17
click at [361, 445] on p "Experience developing distributed, event-driven systems" at bounding box center [625, 453] width 948 height 17
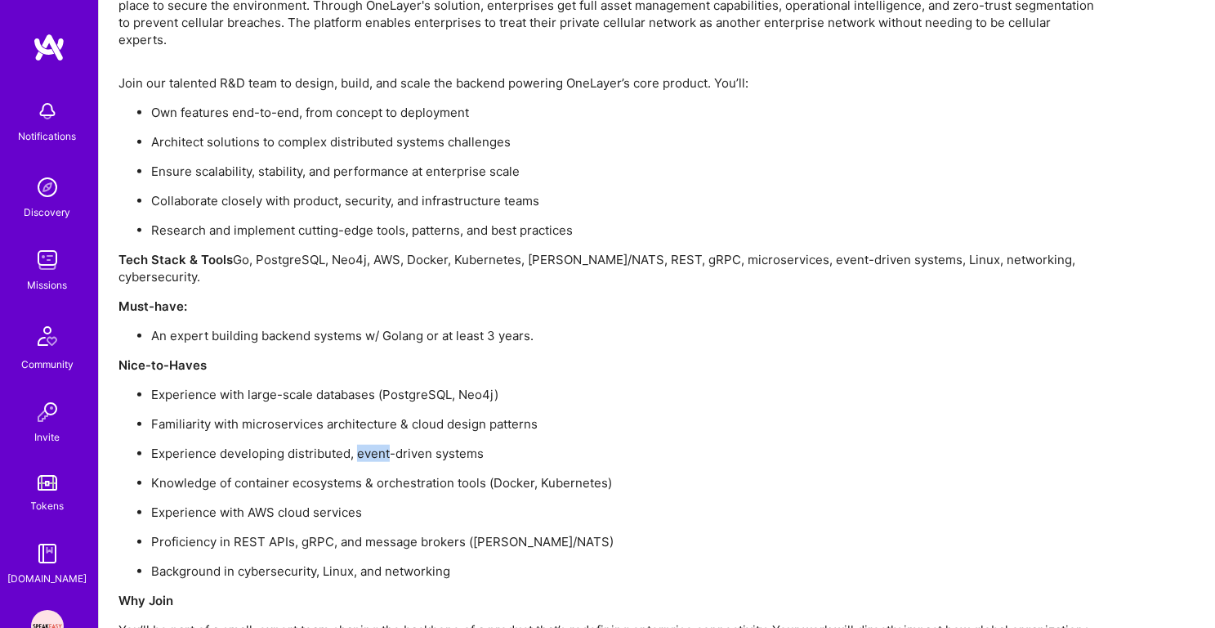
click at [361, 445] on p "Experience developing distributed, event-driven systems" at bounding box center [625, 453] width 948 height 17
click at [363, 415] on p "Familiarity with microservices architecture & cloud design patterns" at bounding box center [625, 423] width 948 height 17
click at [375, 386] on p "Experience with large-scale databases (PostgreSQL, Neo4j)" at bounding box center [625, 394] width 948 height 17
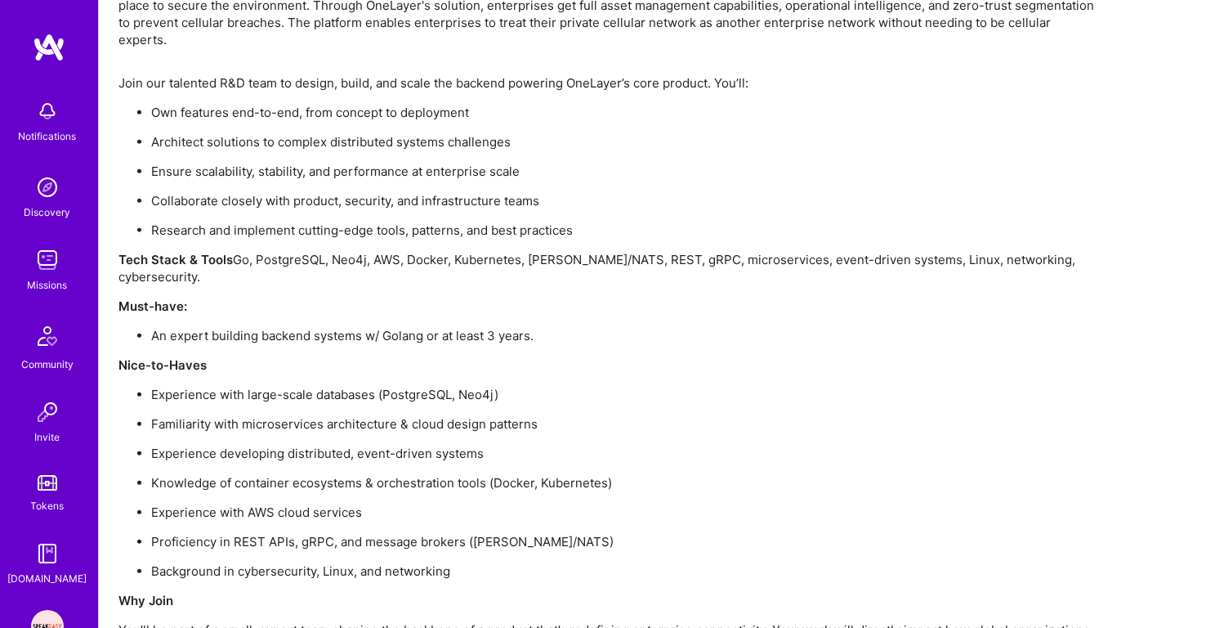
click at [375, 386] on p "Experience with large-scale databases (PostgreSQL, Neo4j)" at bounding box center [625, 394] width 948 height 17
click at [375, 317] on div "Join our talented R&D team to design, build, and scale the backend powering One…" at bounding box center [608, 400] width 981 height 653
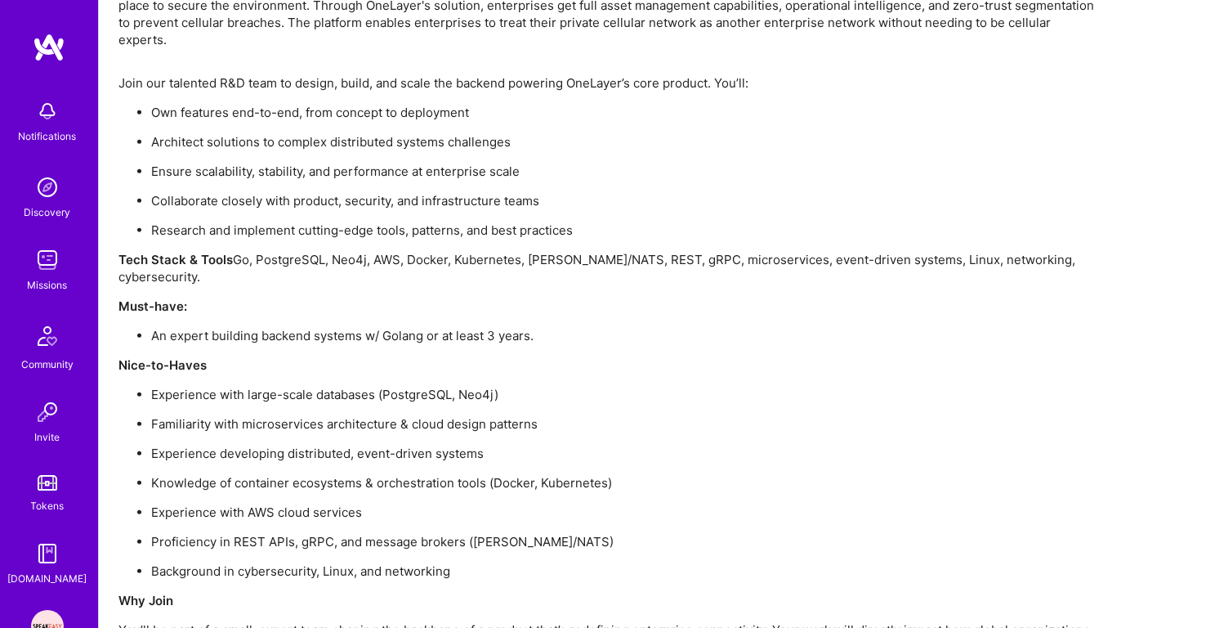
click at [376, 327] on p "An expert building backend systems w/ Golang or at least 3 years." at bounding box center [625, 335] width 948 height 17
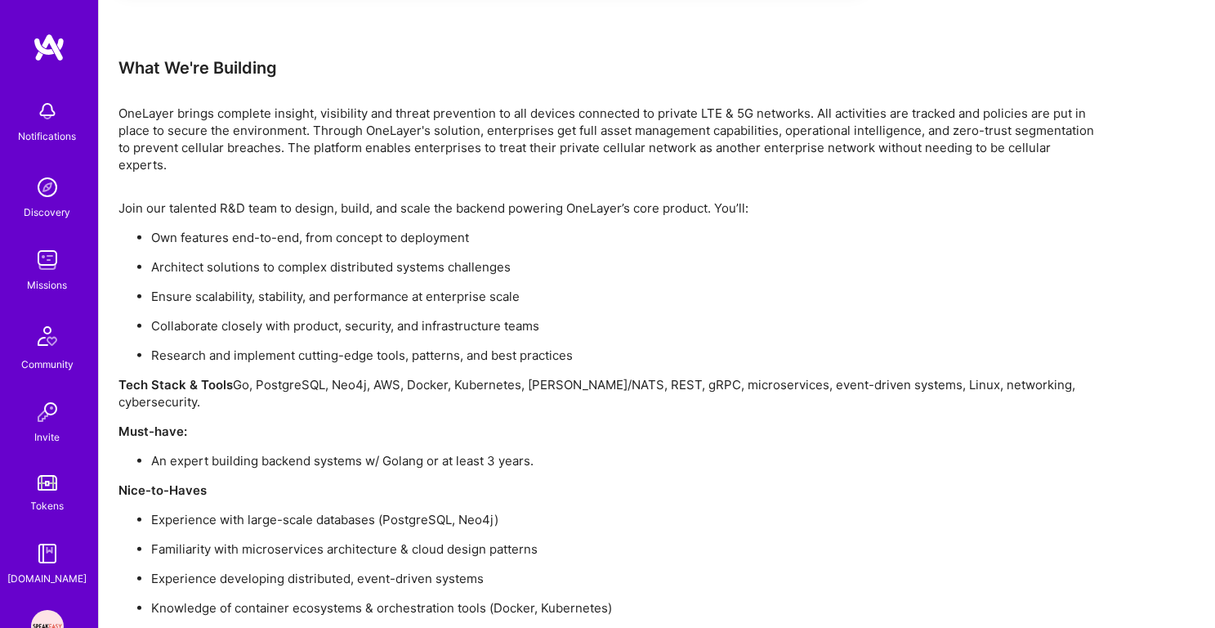
scroll to position [1075, 0]
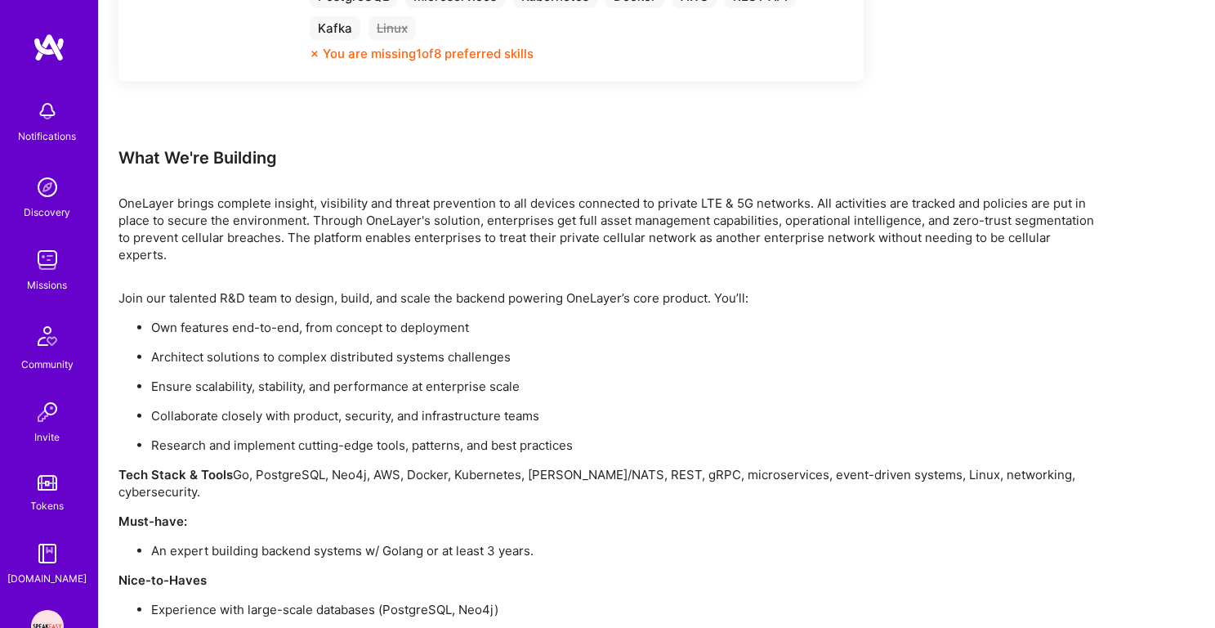
click at [376, 319] on p "Own features end-to-end, from concept to deployment" at bounding box center [625, 327] width 948 height 17
click at [382, 348] on p "Architect solutions to complex distributed systems challenges" at bounding box center [625, 356] width 948 height 17
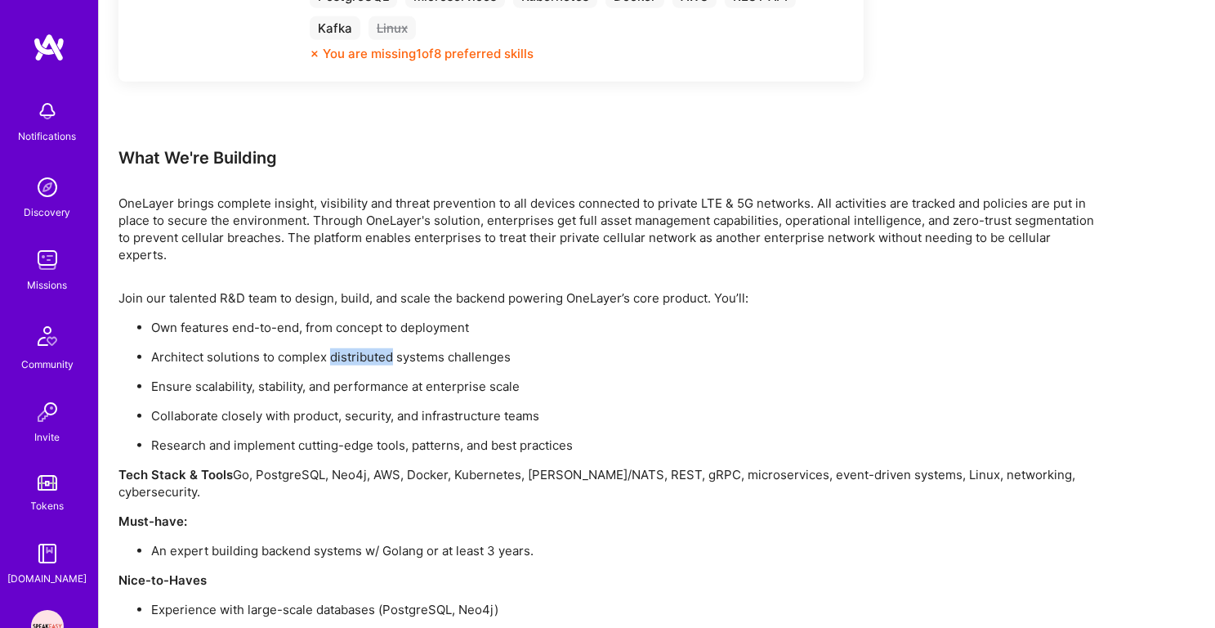
click at [382, 348] on p "Architect solutions to complex distributed systems challenges" at bounding box center [625, 356] width 948 height 17
click at [384, 378] on p "Ensure scalability, stability, and performance at enterprise scale" at bounding box center [625, 386] width 948 height 17
click at [416, 238] on p "OneLayer brings complete insight, visibility and threat prevention to all devic…" at bounding box center [608, 228] width 981 height 69
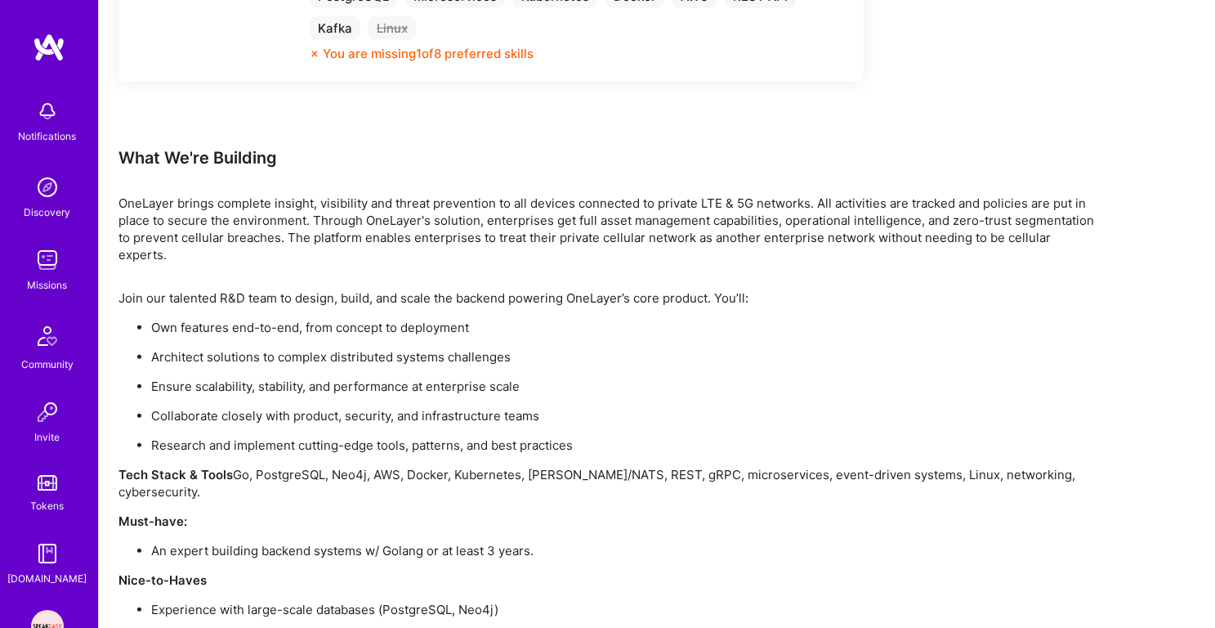
click at [416, 238] on p "OneLayer brings complete insight, visibility and threat prevention to all devic…" at bounding box center [608, 228] width 981 height 69
click at [406, 256] on div "Earn tokens for inviting a new [PERSON_NAME] to this mission Do you know the pe…" at bounding box center [608, 53] width 981 height 1778
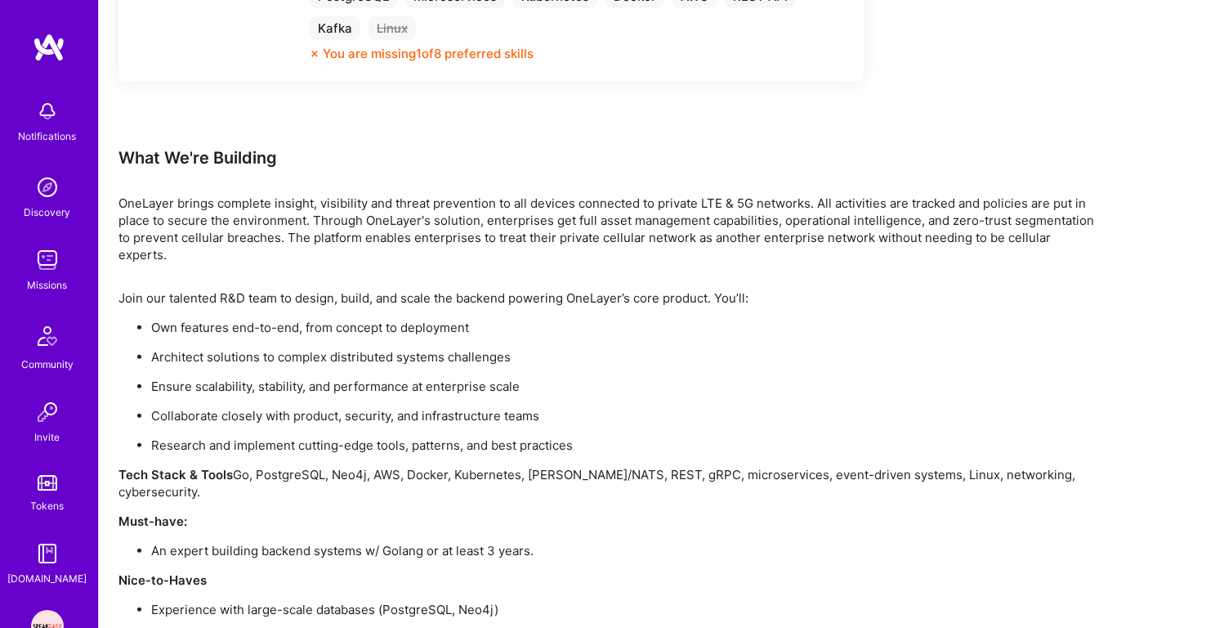
click at [400, 289] on p "Join our talented R&D team to design, build, and scale the backend powering One…" at bounding box center [608, 297] width 981 height 17
click at [396, 319] on p "Own features end-to-end, from concept to deployment" at bounding box center [625, 327] width 948 height 17
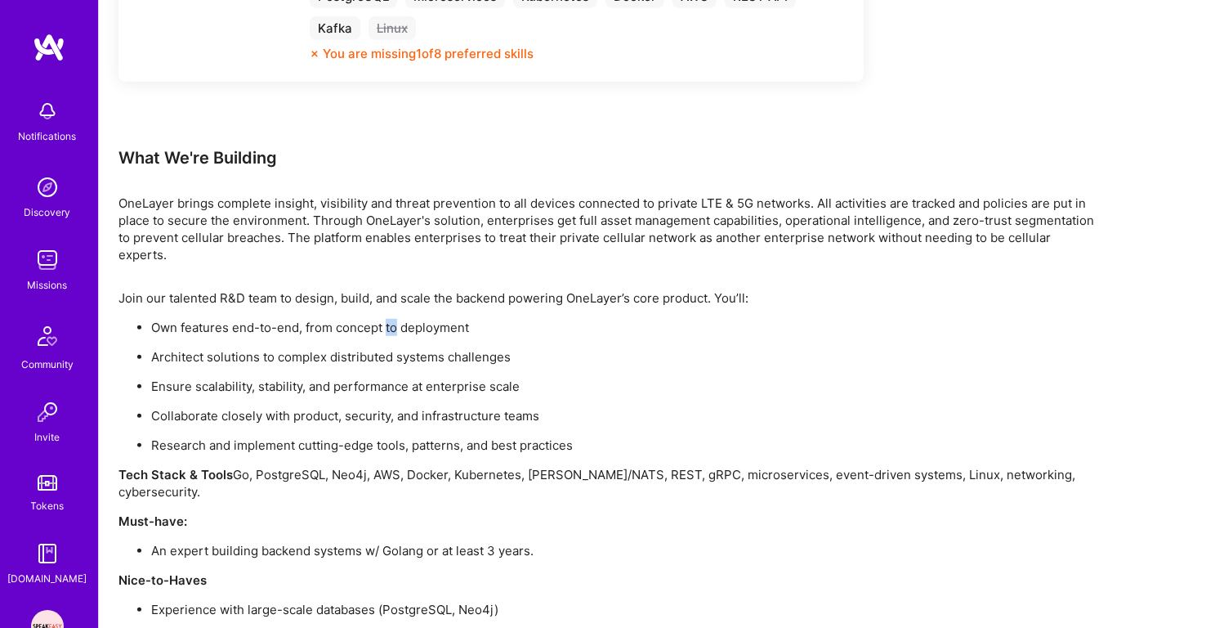
click at [396, 319] on p "Own features end-to-end, from concept to deployment" at bounding box center [625, 327] width 948 height 17
click at [395, 348] on p "Architect solutions to complex distributed systems challenges" at bounding box center [625, 356] width 948 height 17
